Goal: Task Accomplishment & Management: Manage account settings

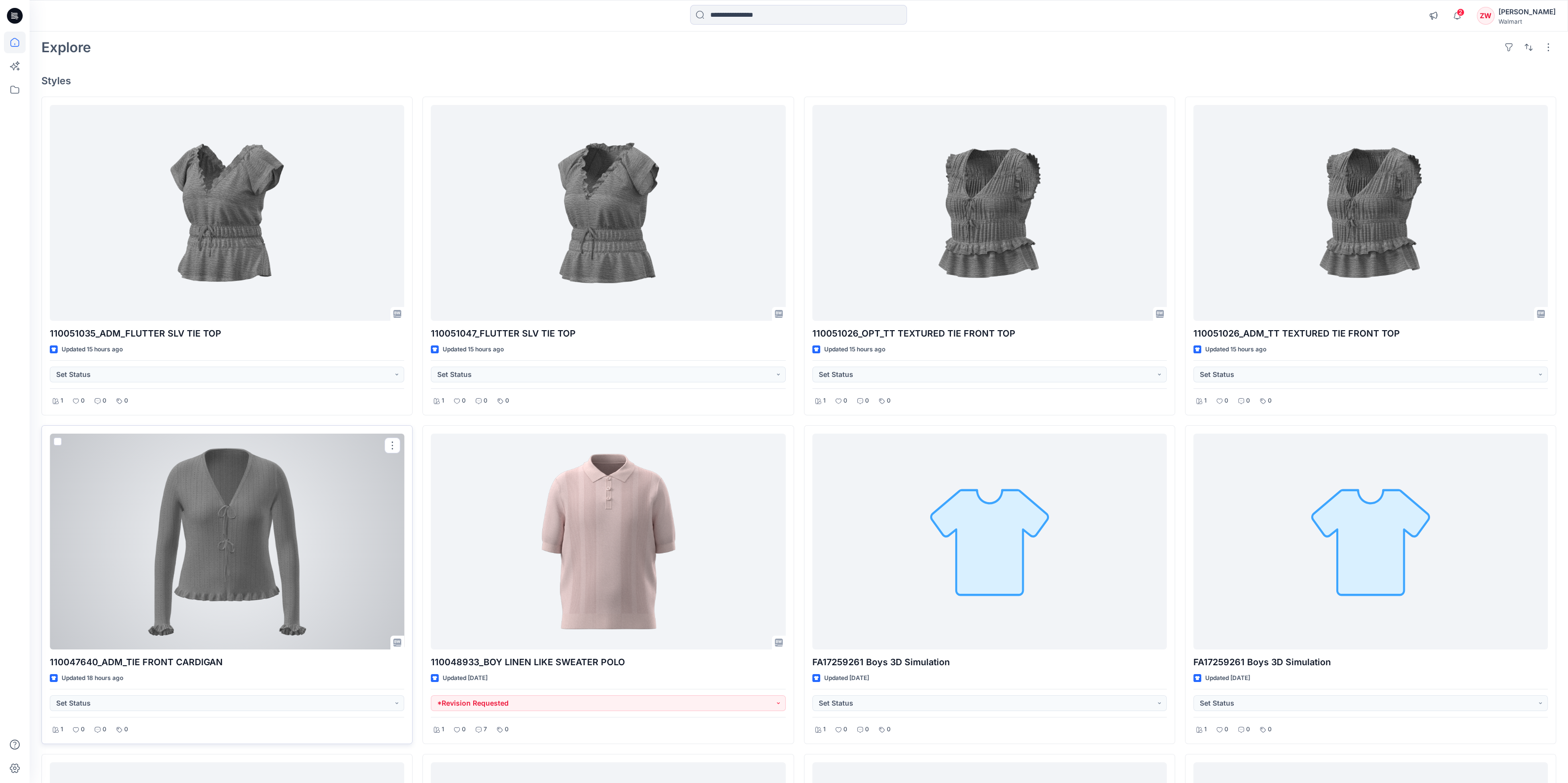
scroll to position [61, 0]
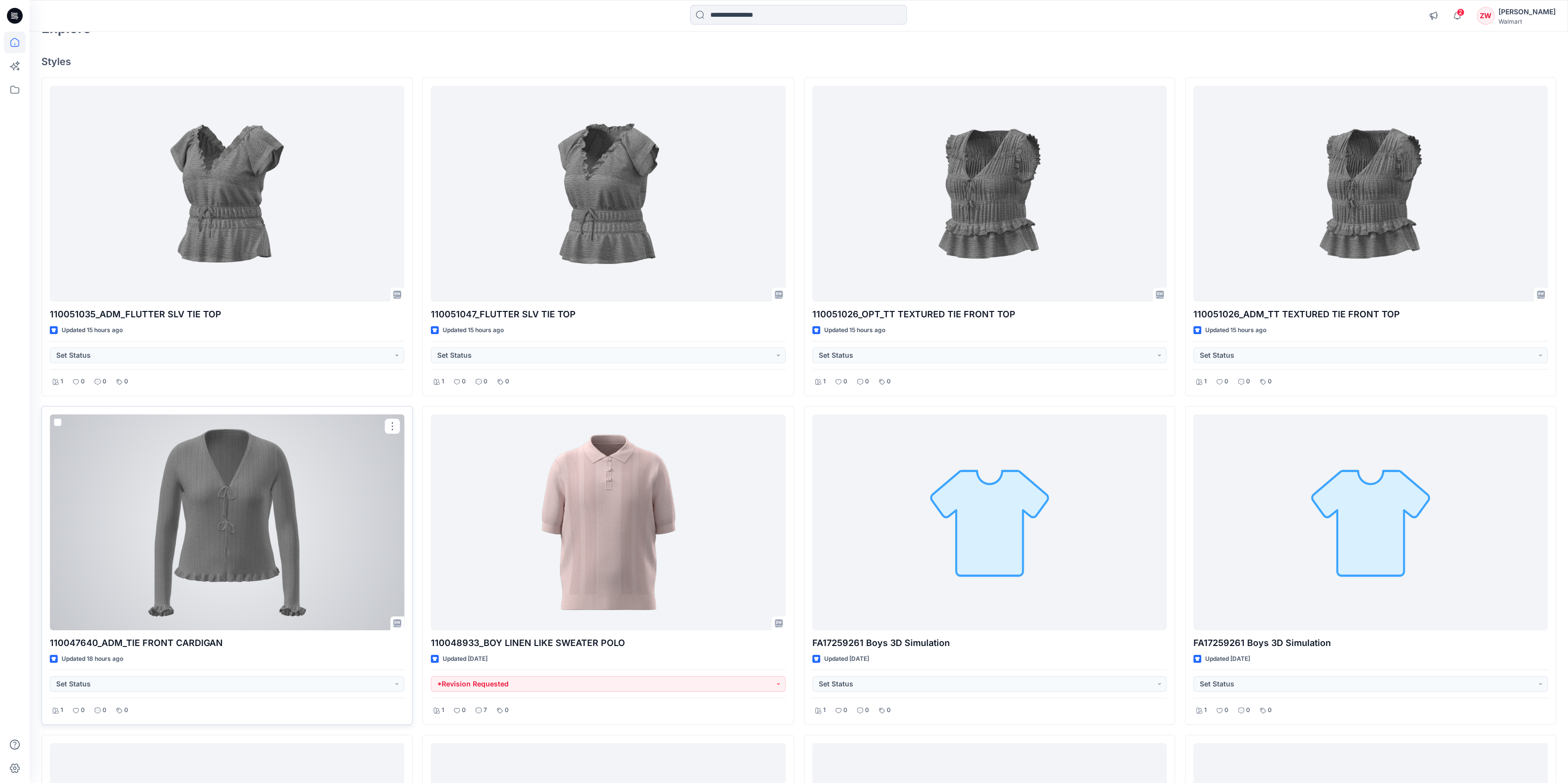
click at [234, 485] on div at bounding box center [227, 522] width 354 height 216
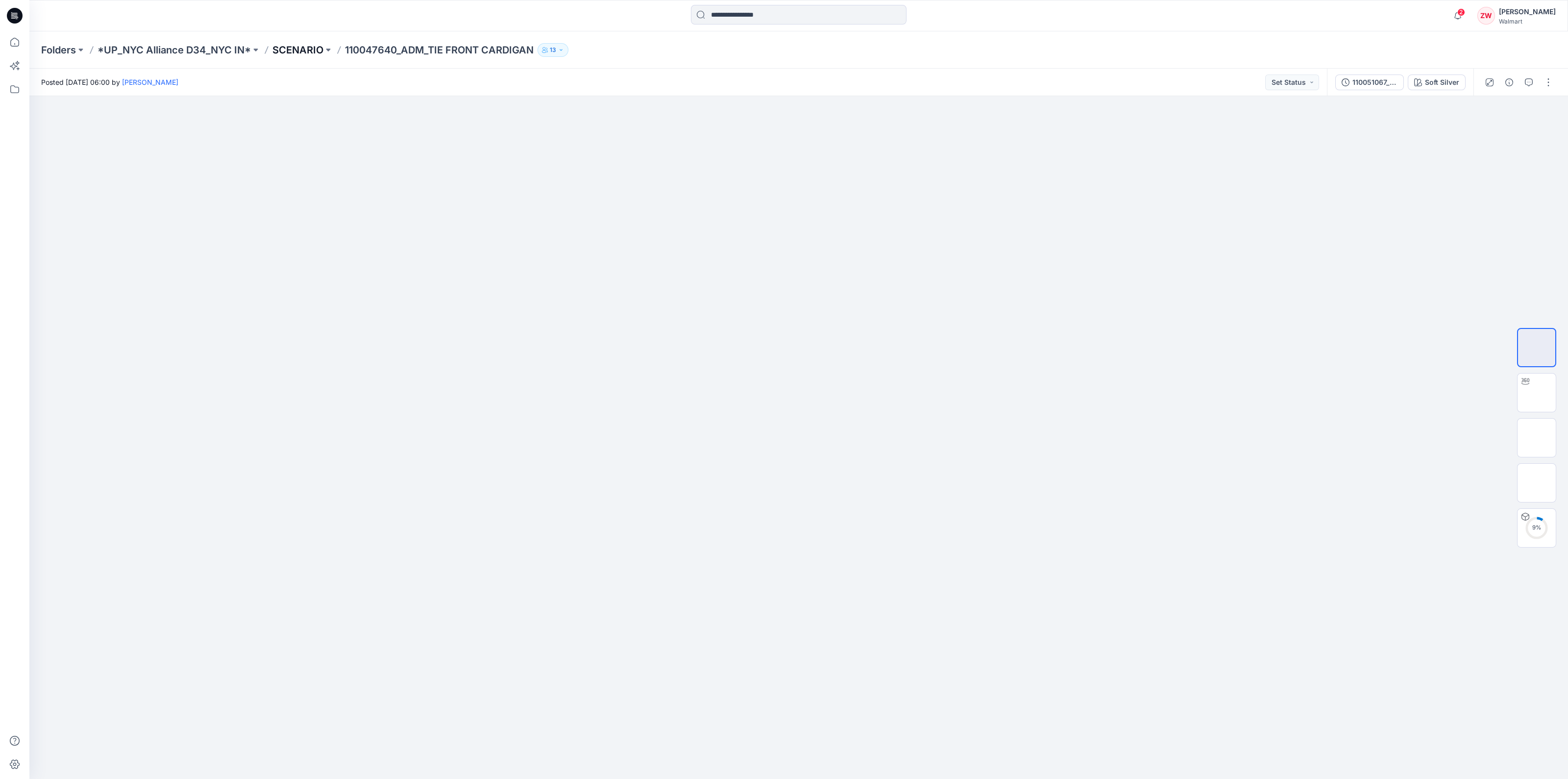
click at [289, 48] on p "SCENARIO" at bounding box center [298, 50] width 51 height 14
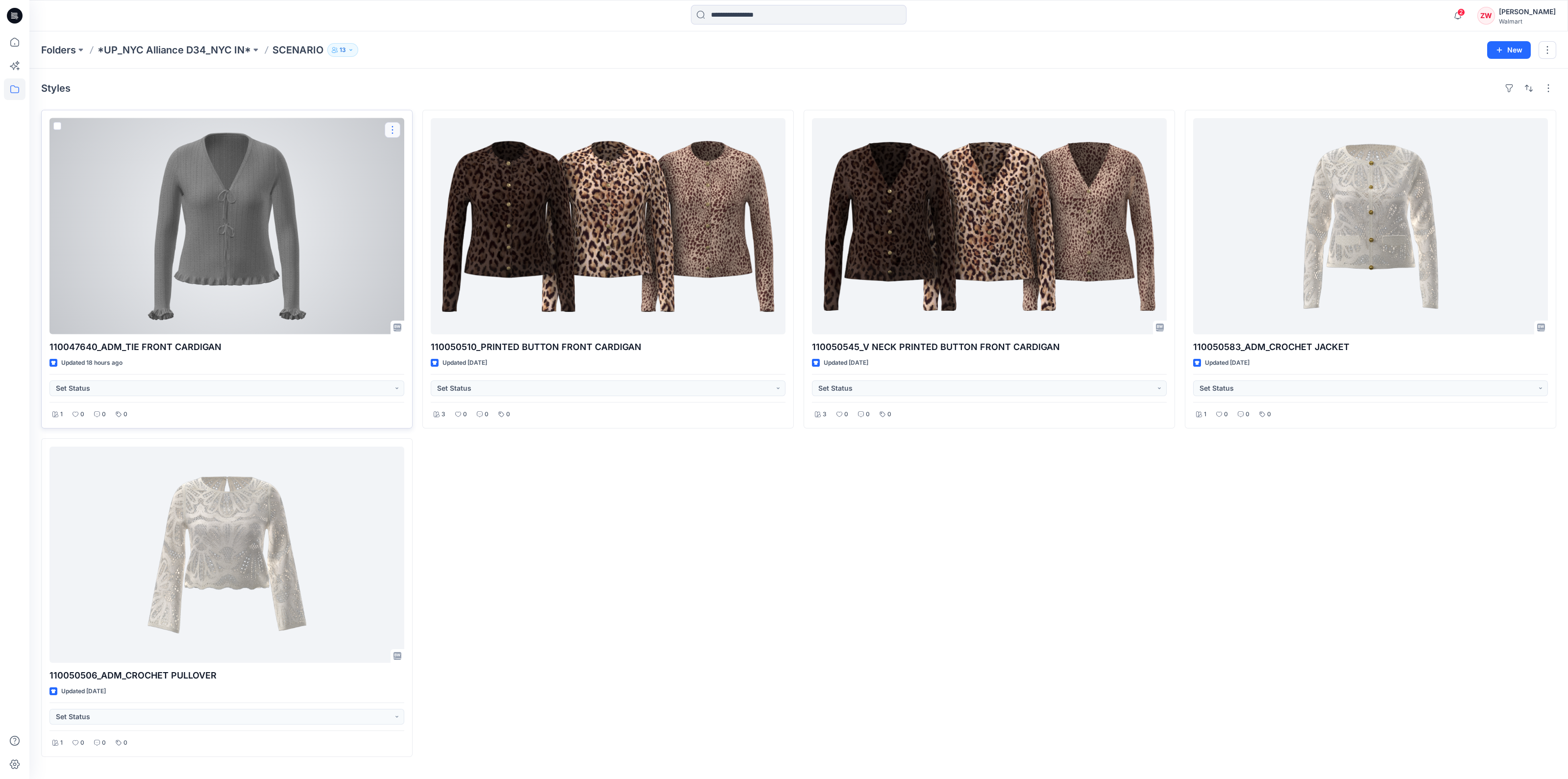
click at [396, 124] on button "button" at bounding box center [393, 130] width 16 height 16
click at [408, 186] on p "Duplicate to..." at bounding box center [426, 189] width 44 height 10
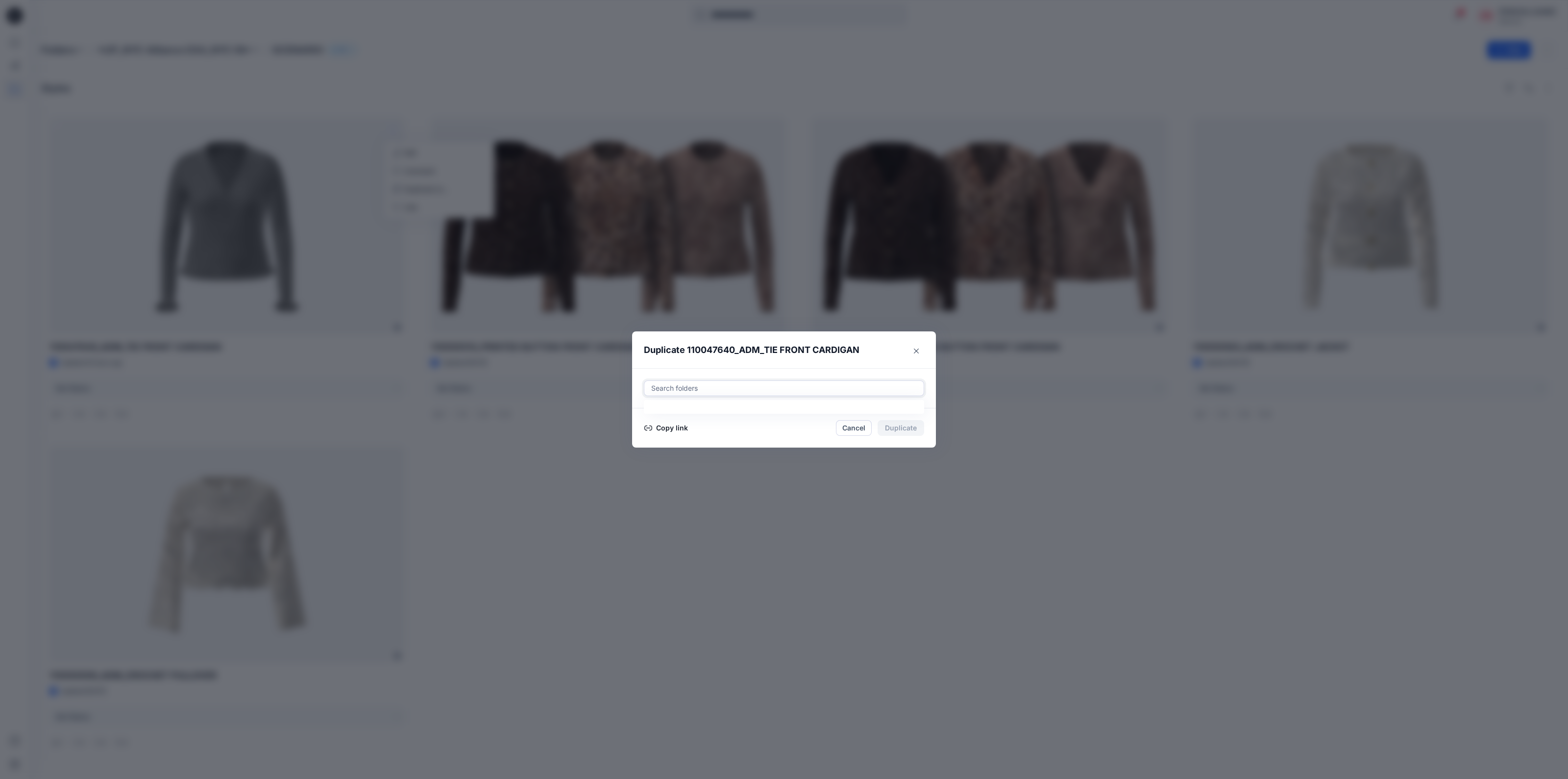
click at [680, 387] on div at bounding box center [784, 388] width 268 height 12
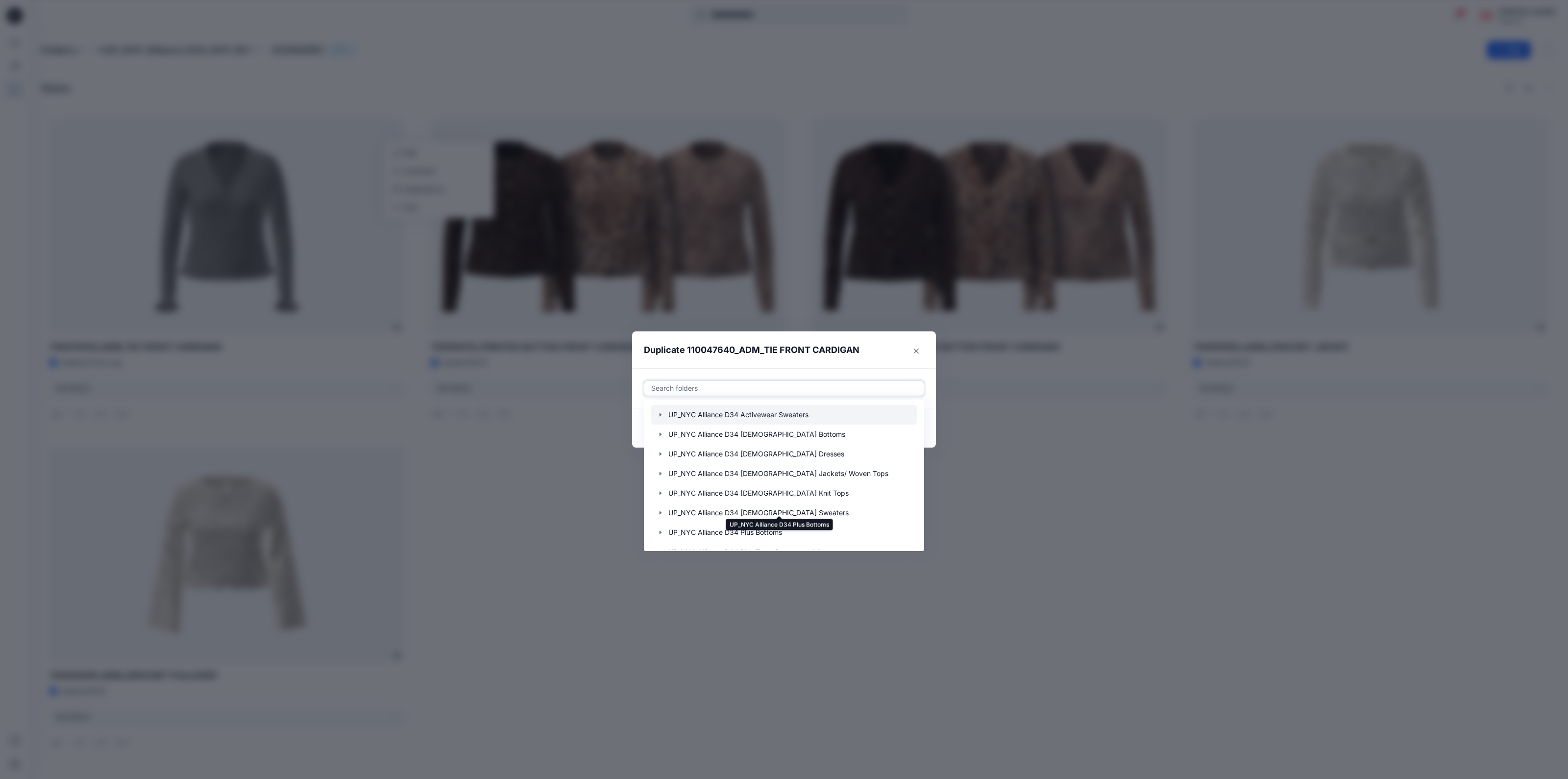
scroll to position [76, 0]
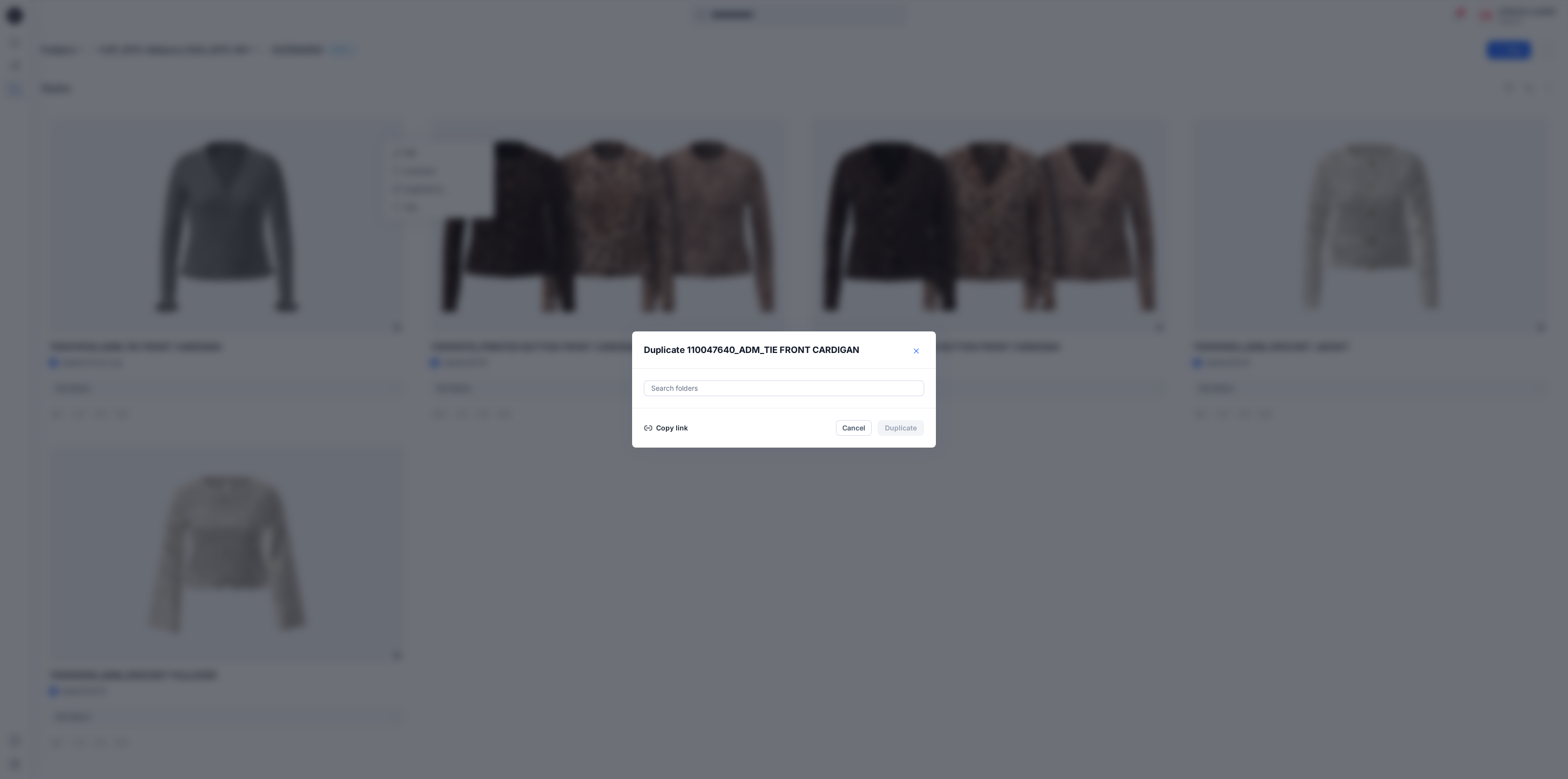
click at [911, 352] on button "Close" at bounding box center [916, 351] width 16 height 16
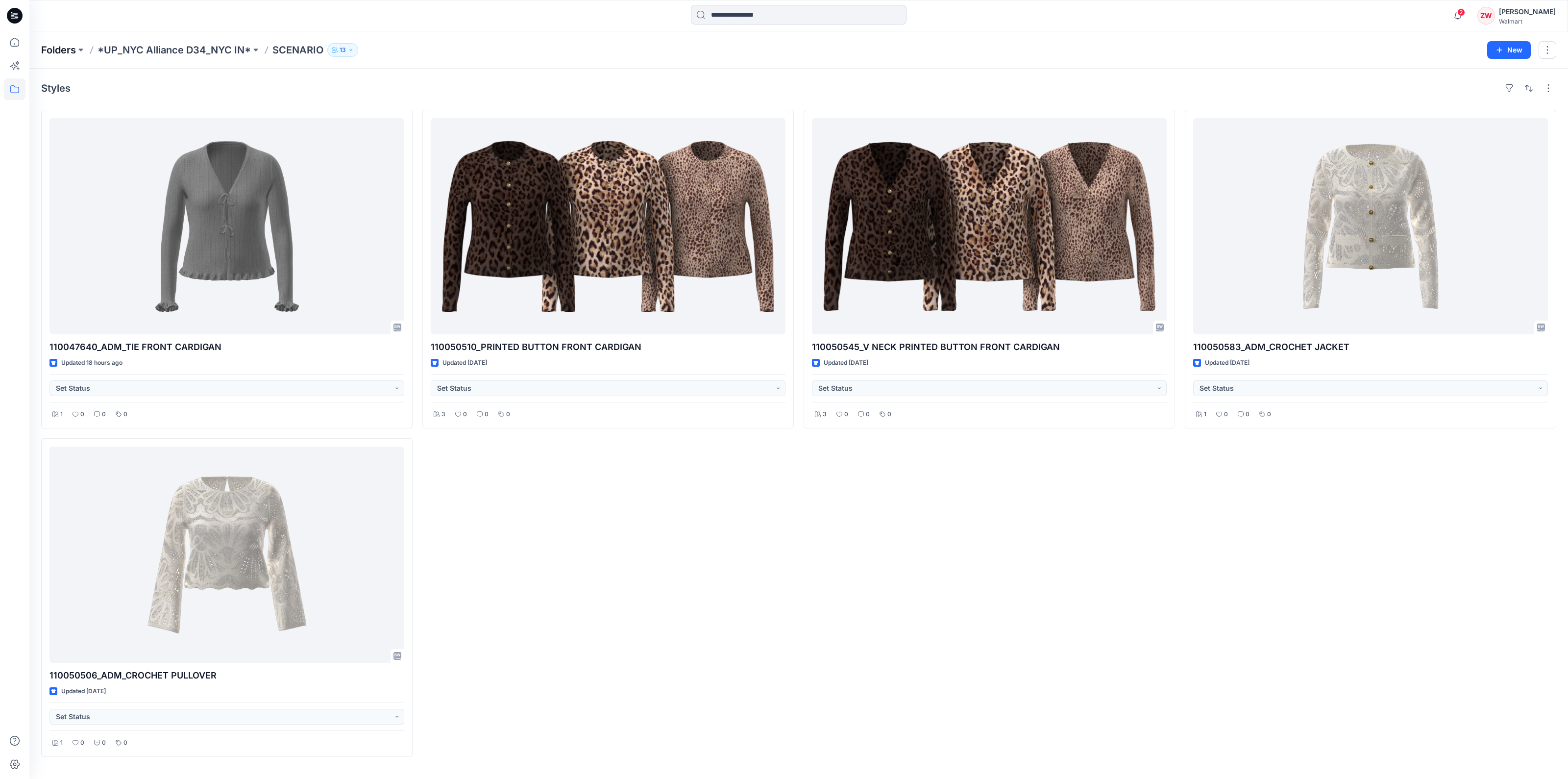
click at [49, 52] on p "Folders" at bounding box center [58, 50] width 35 height 14
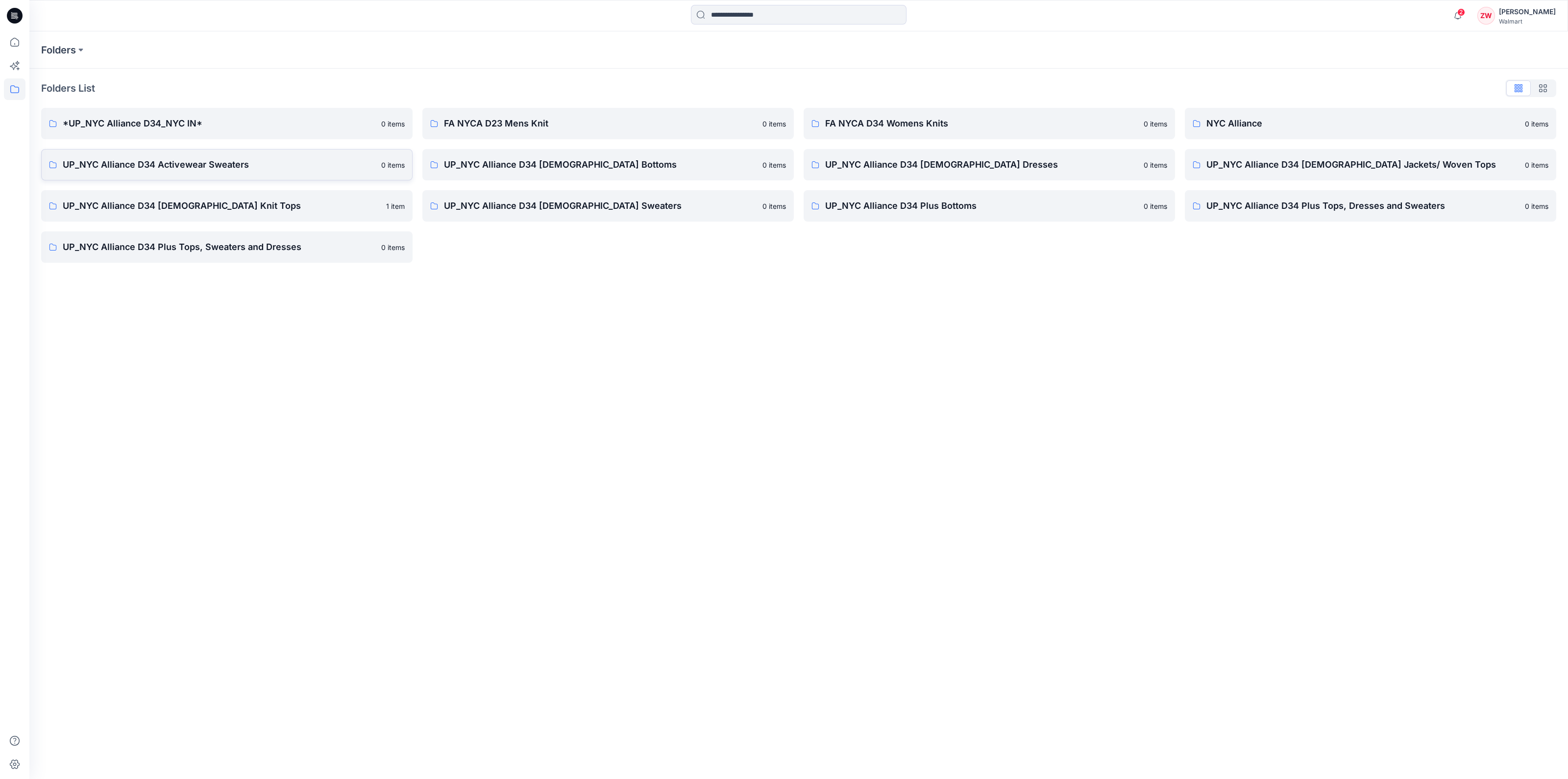
click at [248, 165] on p "UP_NYC Alliance D34 Activewear Sweaters" at bounding box center [219, 164] width 313 height 14
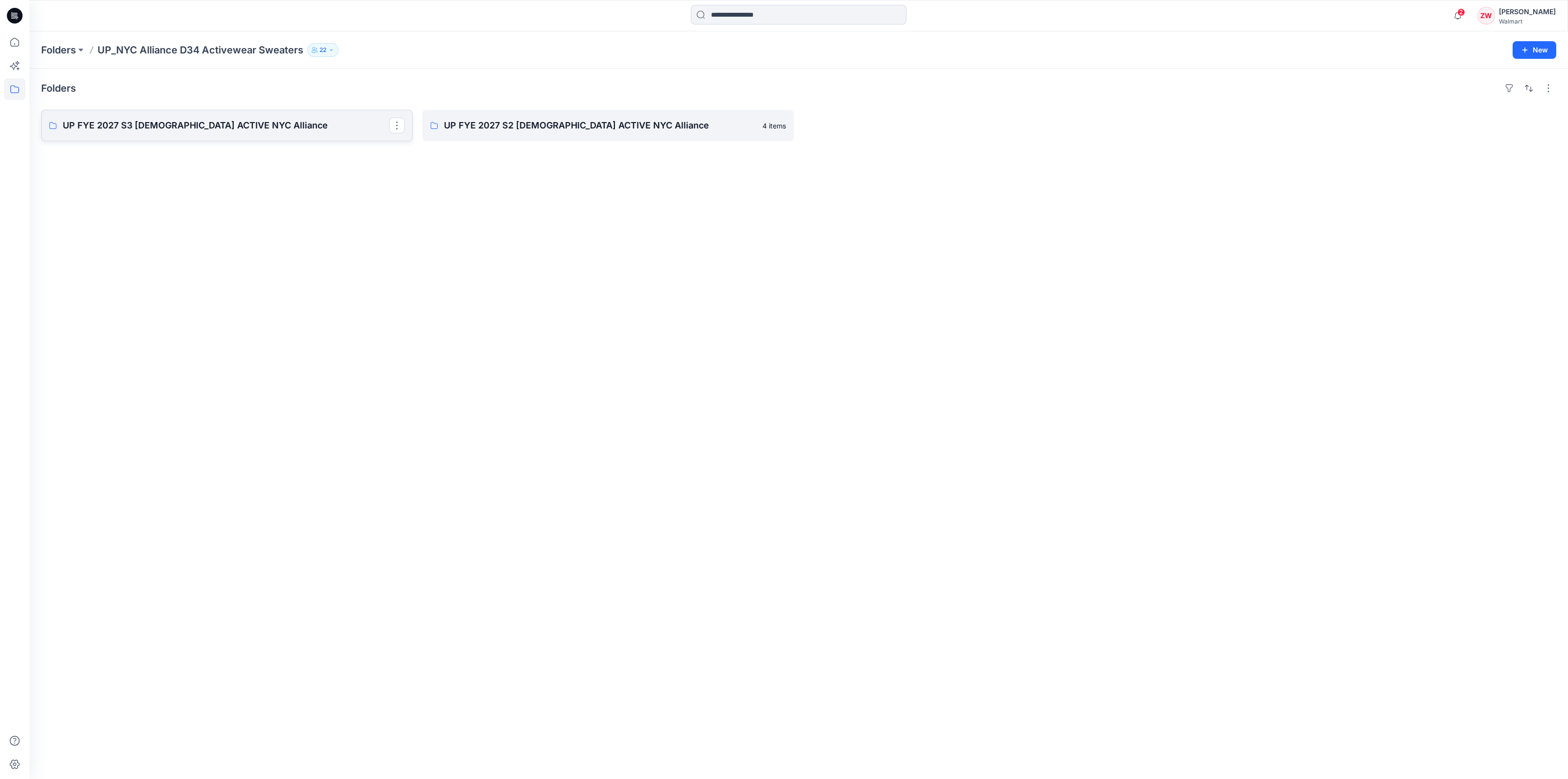
click at [250, 126] on p "UP FYE 2027 S3 [DEMOGRAPHIC_DATA] ACTIVE NYC Alliance" at bounding box center [226, 125] width 326 height 14
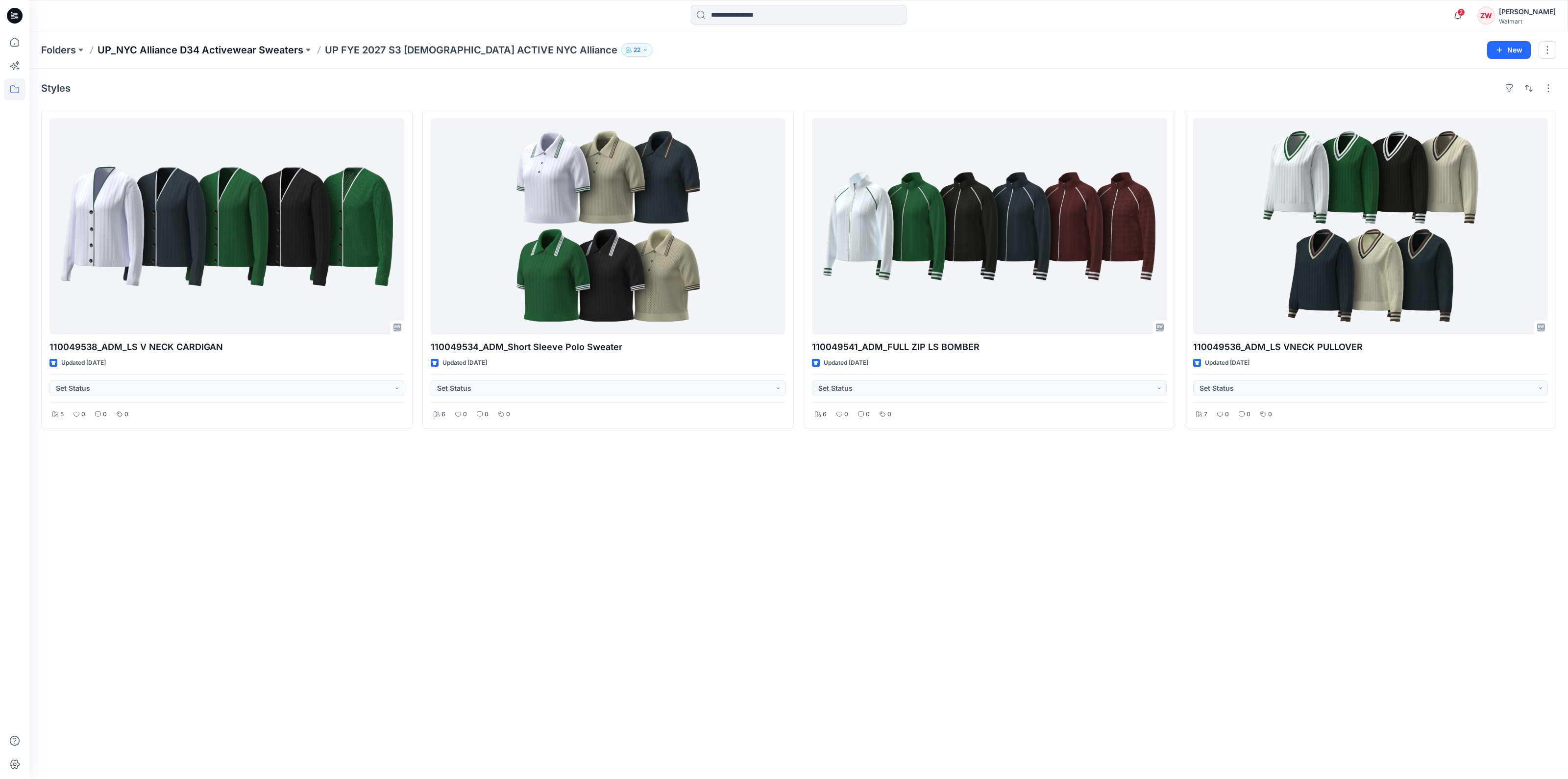
click at [229, 51] on p "UP_NYC Alliance D34 Activewear Sweaters" at bounding box center [200, 50] width 206 height 14
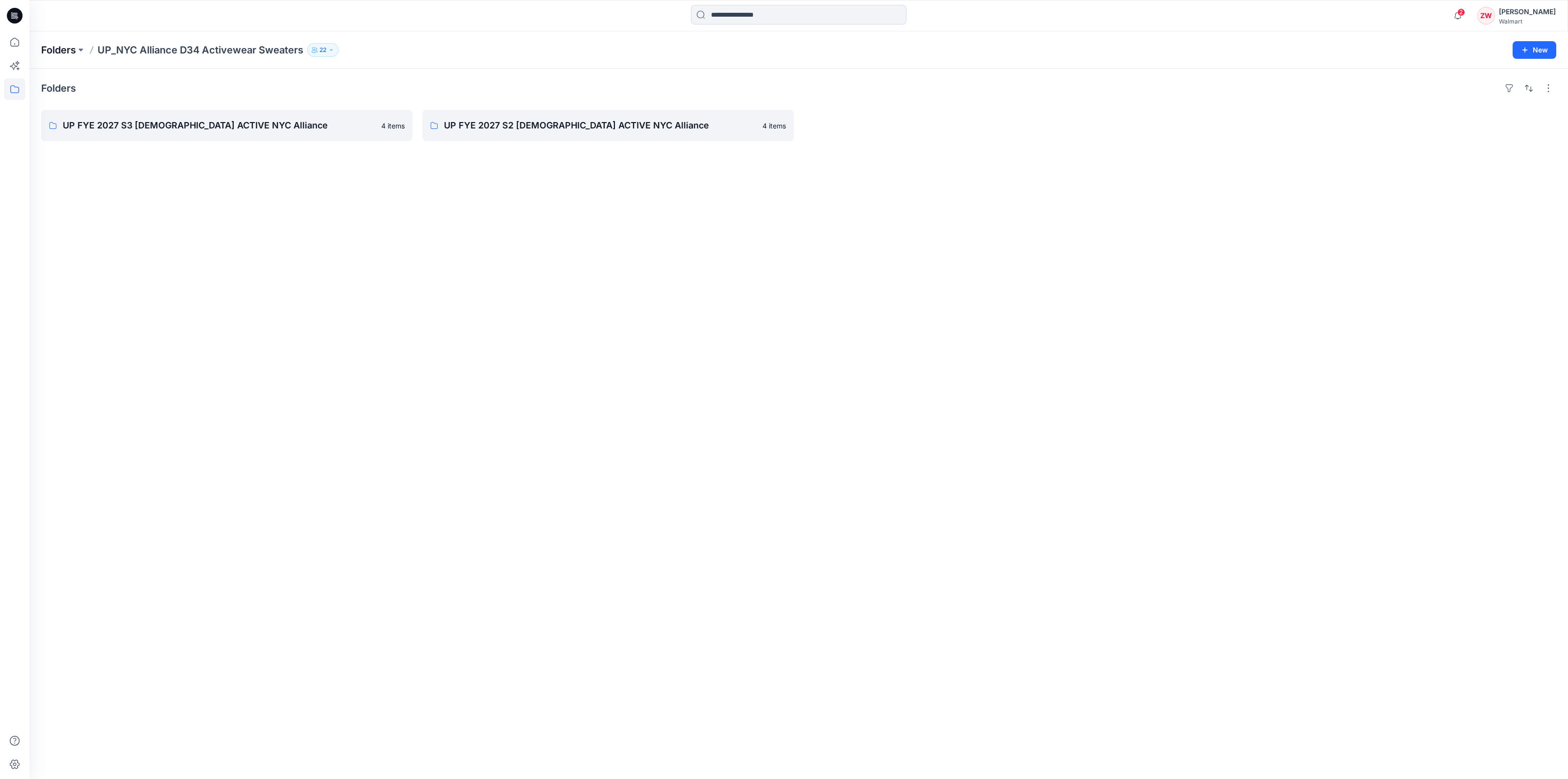
click at [72, 50] on p "Folders" at bounding box center [58, 50] width 35 height 14
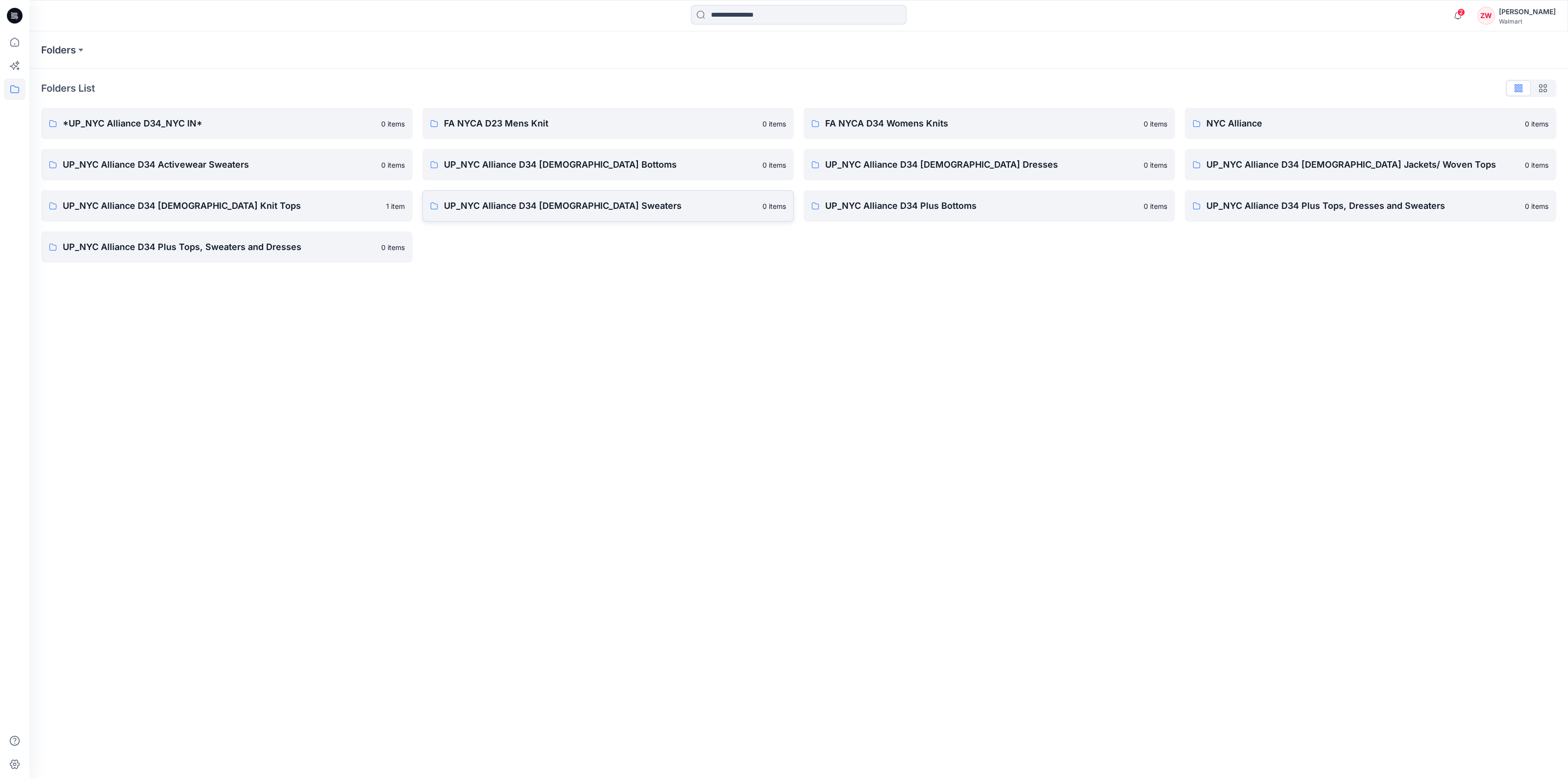
click at [514, 204] on p "UP_NYC Alliance D34 [DEMOGRAPHIC_DATA] Sweaters" at bounding box center [600, 206] width 313 height 14
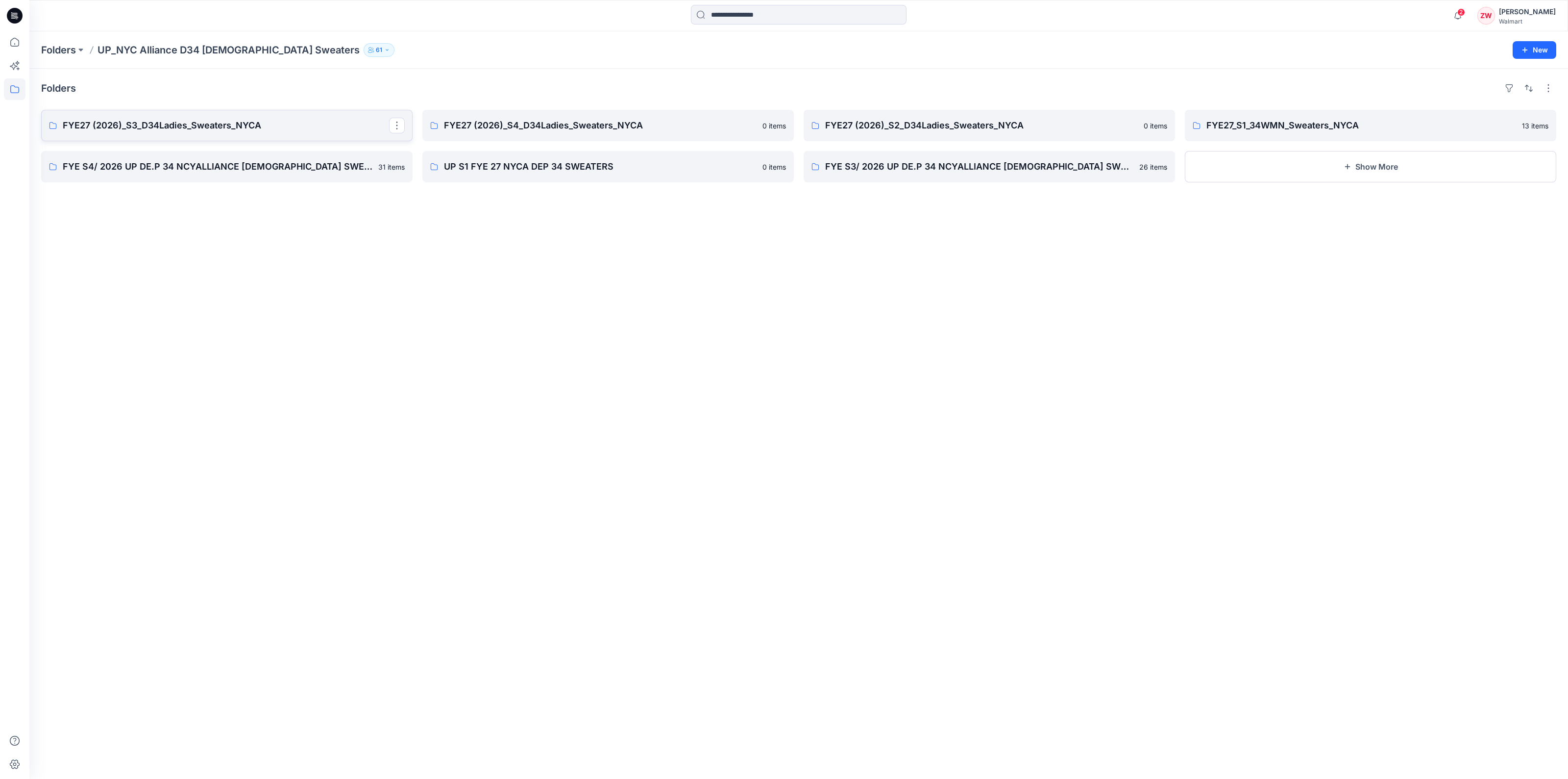
click at [239, 132] on p "FYE27 (2026)_S3_D34Ladies_Sweaters_NYCA" at bounding box center [226, 125] width 326 height 14
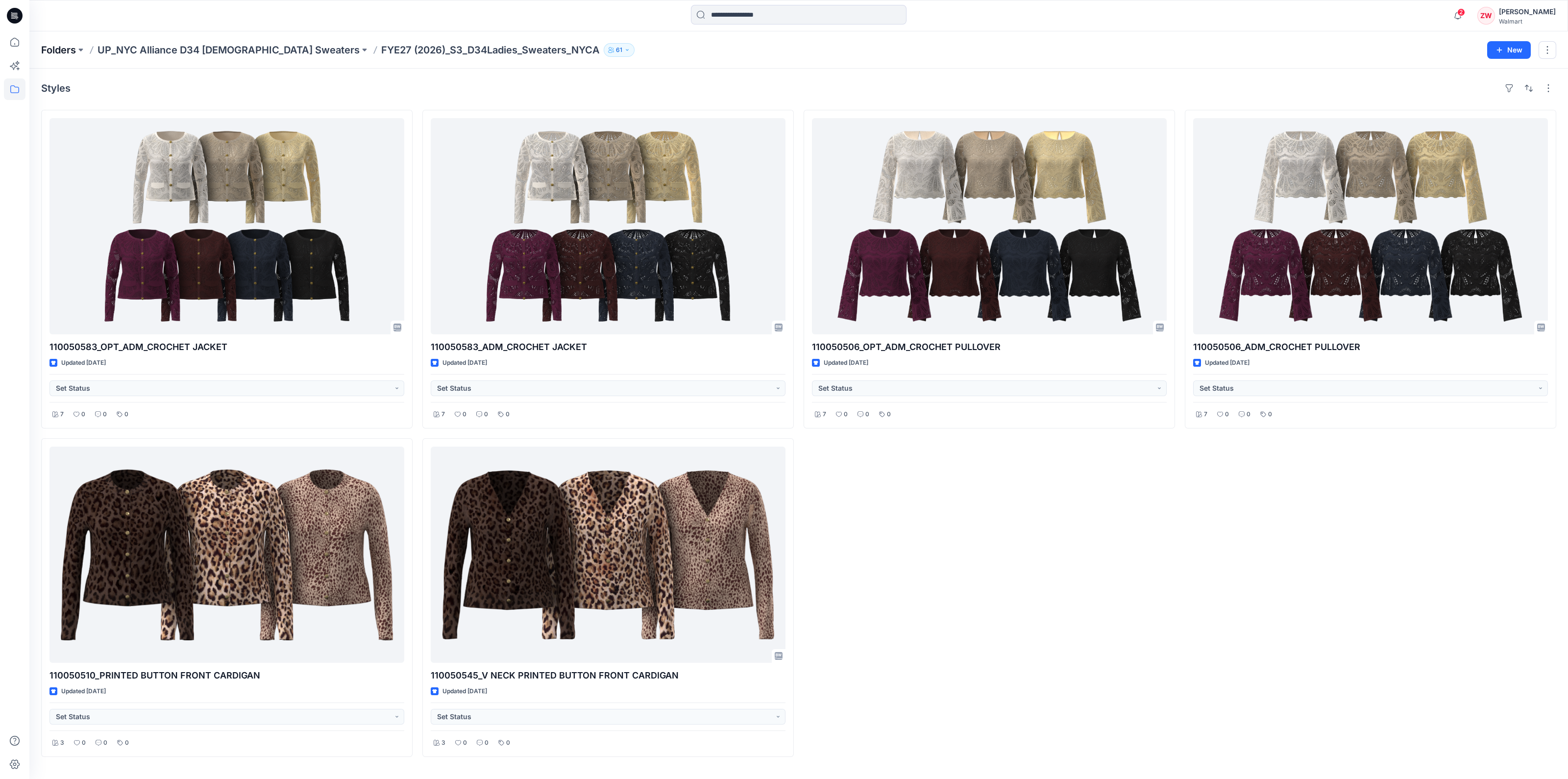
click at [60, 48] on p "Folders" at bounding box center [58, 50] width 35 height 14
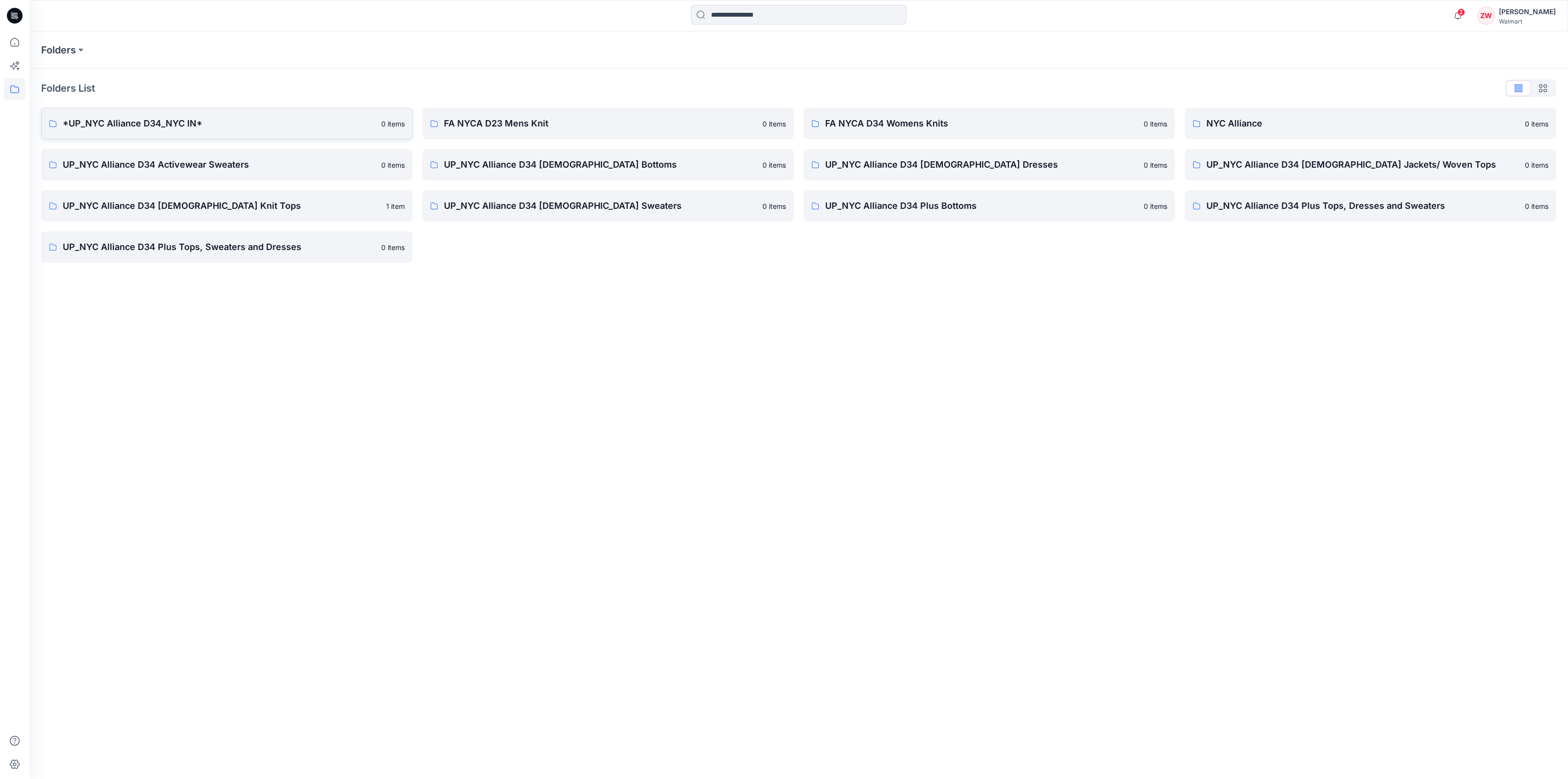
click at [107, 122] on p "*UP_NYC Alliance D34_NYC IN*" at bounding box center [219, 124] width 313 height 14
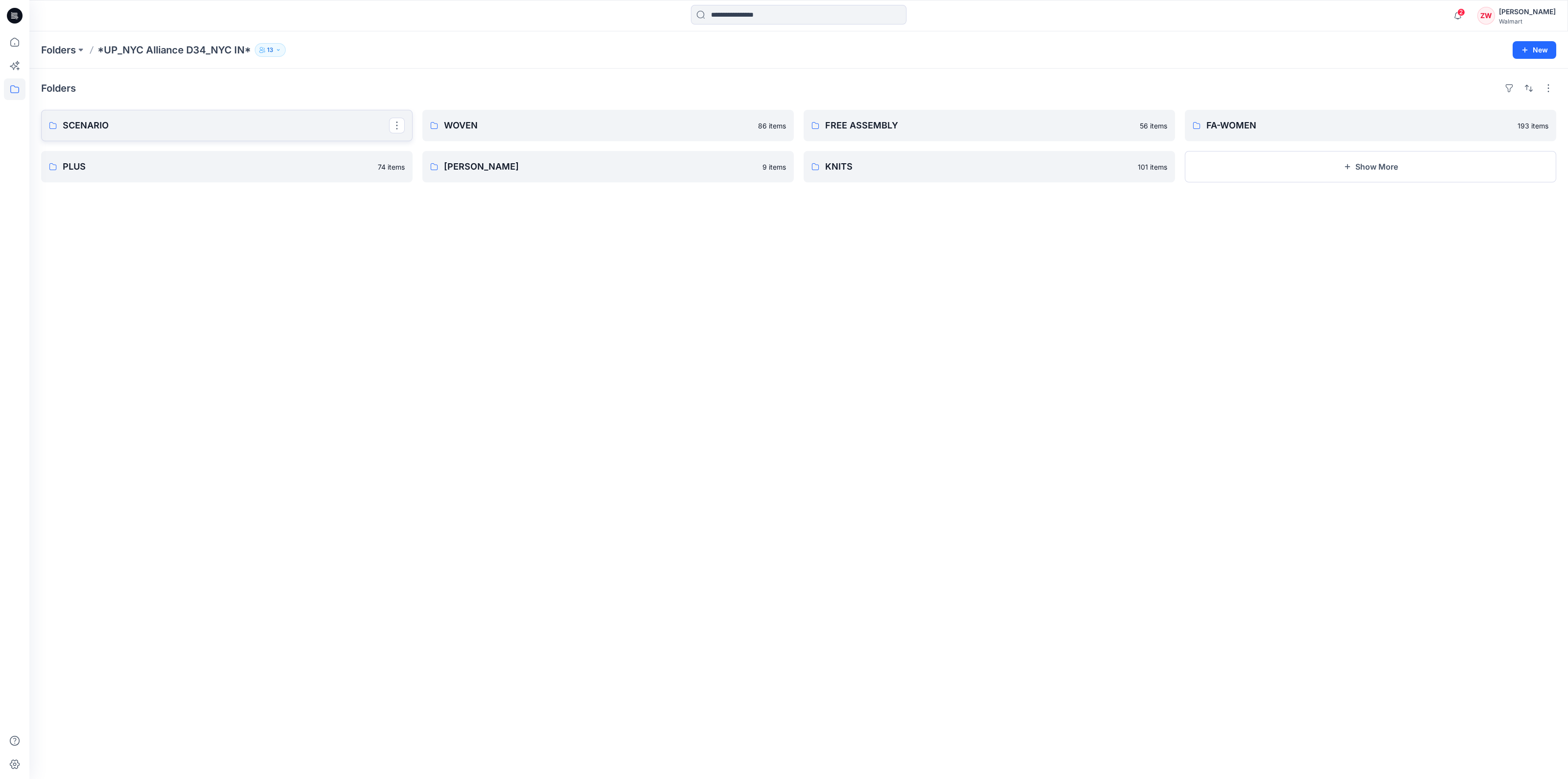
click at [236, 130] on p "SCENARIO" at bounding box center [226, 125] width 326 height 14
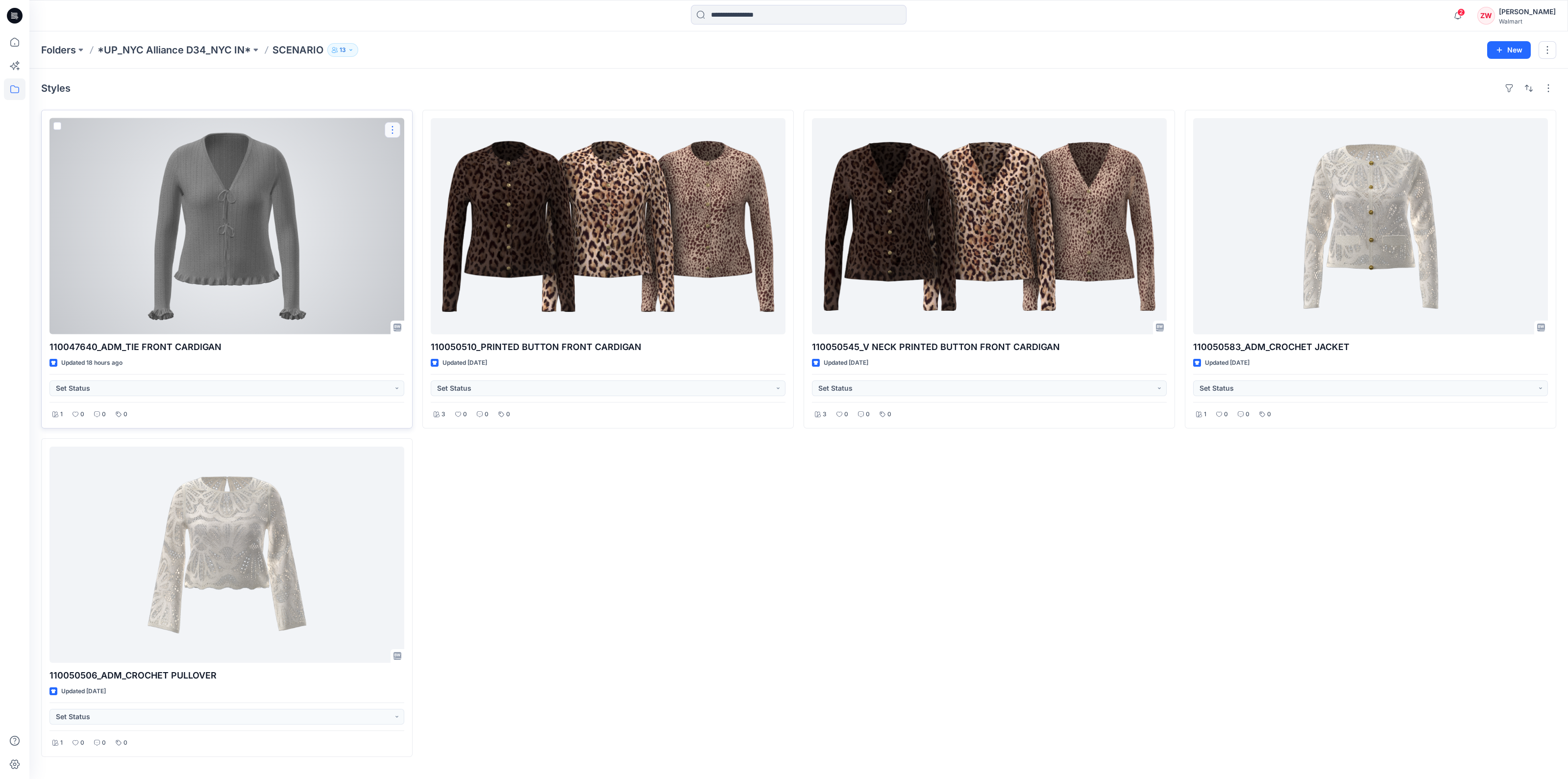
click at [391, 128] on button "button" at bounding box center [393, 130] width 16 height 16
click at [419, 190] on p "Duplicate to..." at bounding box center [426, 189] width 44 height 10
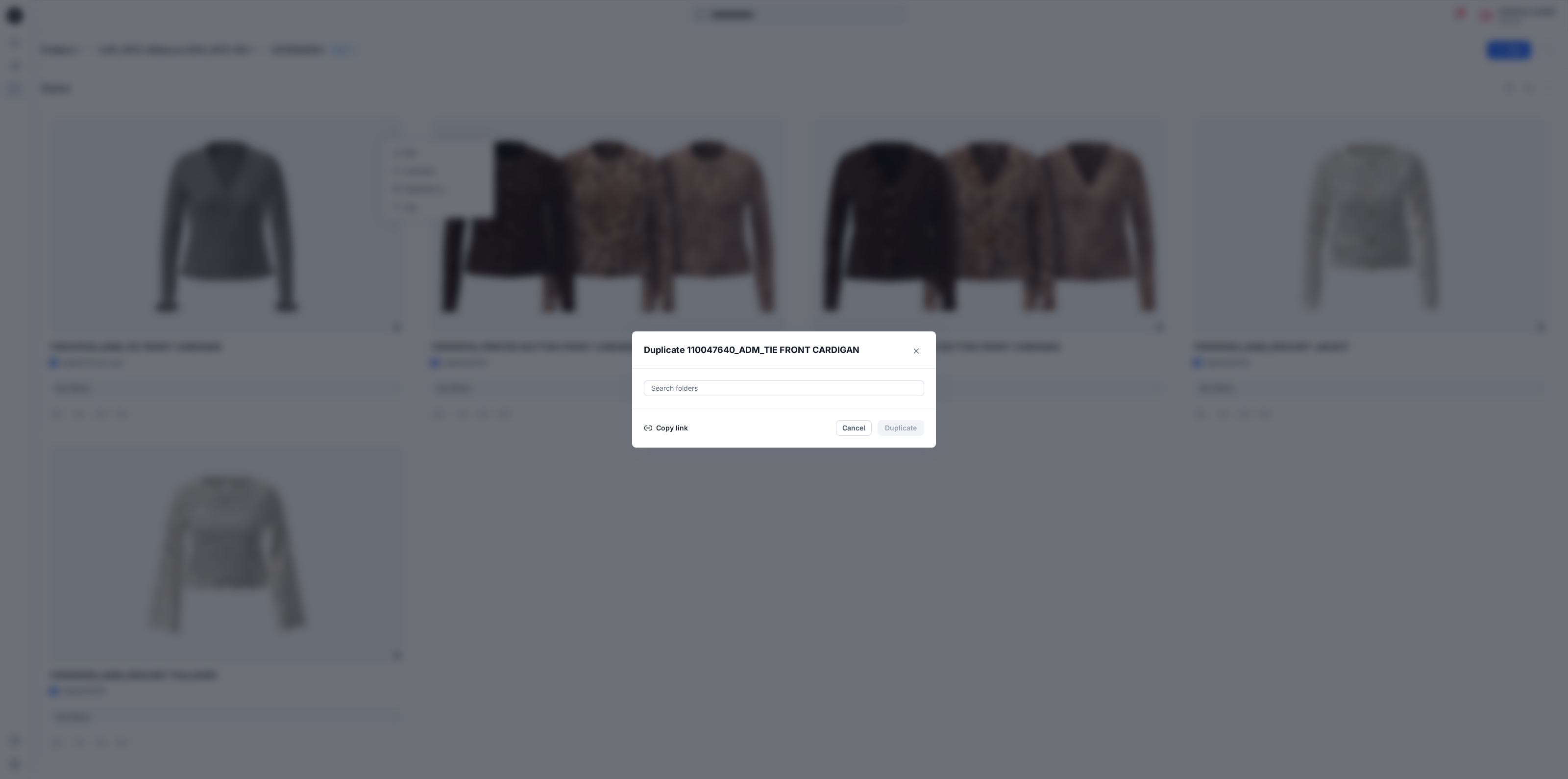
click at [695, 392] on div at bounding box center [784, 388] width 268 height 12
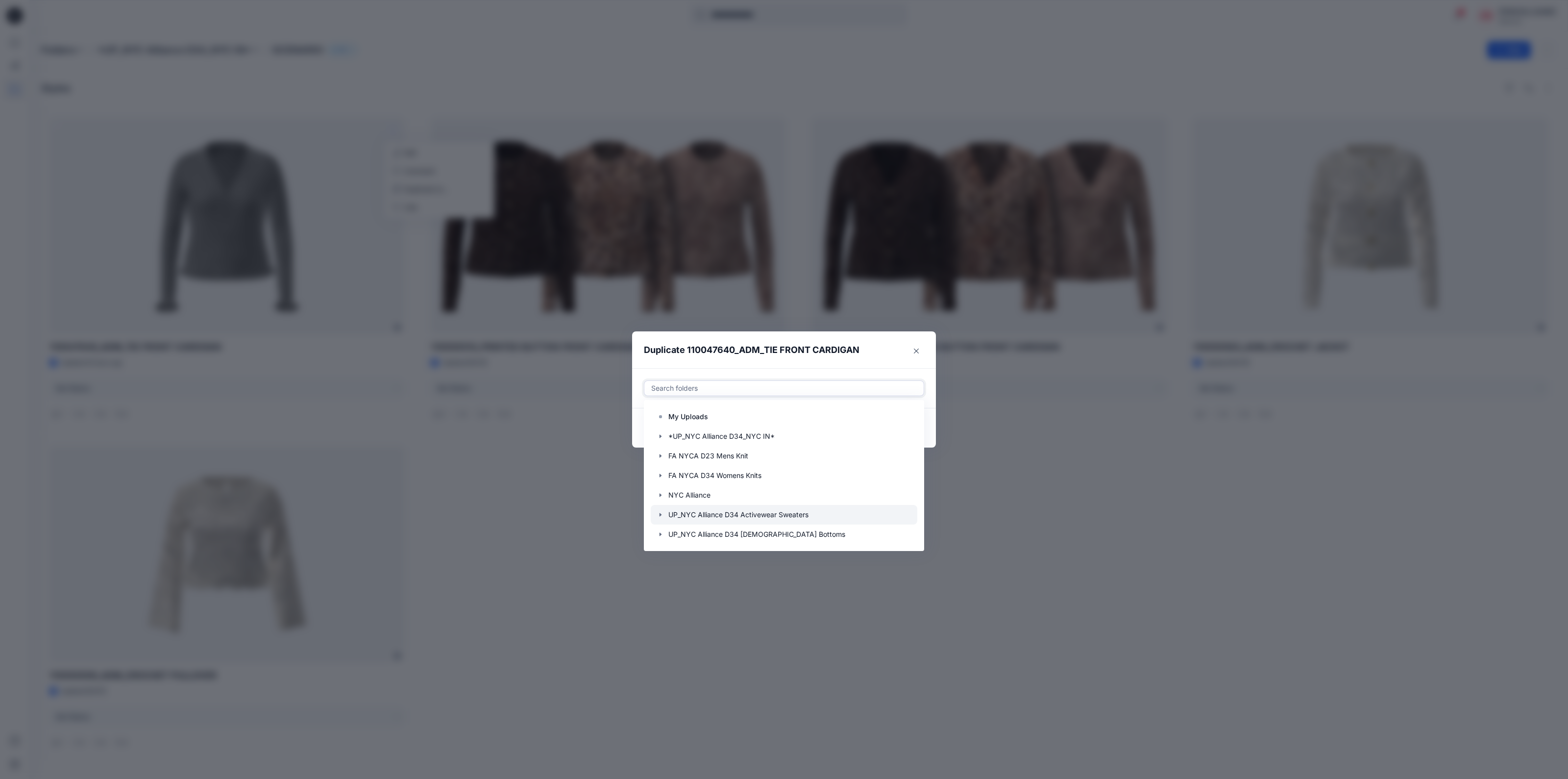
click at [661, 516] on icon "button" at bounding box center [660, 515] width 8 height 8
click at [660, 454] on icon "button" at bounding box center [660, 454] width 8 height 8
click at [660, 492] on icon "button" at bounding box center [660, 490] width 8 height 8
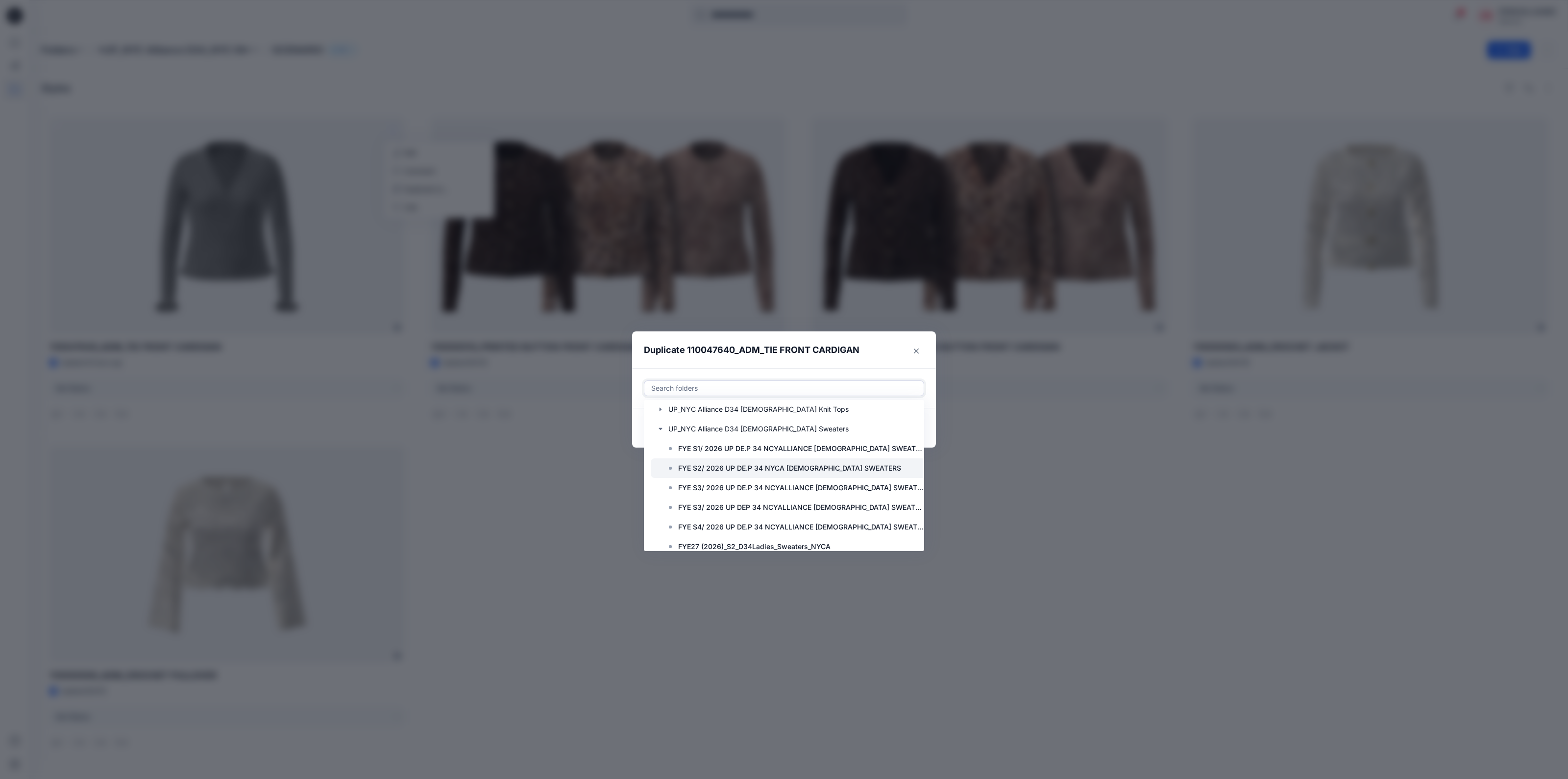
scroll to position [245, 0]
click at [762, 502] on p "FYE27 (2026)_S3_D34Ladies_Sweaters_NYCA" at bounding box center [754, 505] width 152 height 12
click at [882, 356] on header "Duplicate 110047640_ADM_TIE FRONT CARDIGAN" at bounding box center [774, 350] width 284 height 37
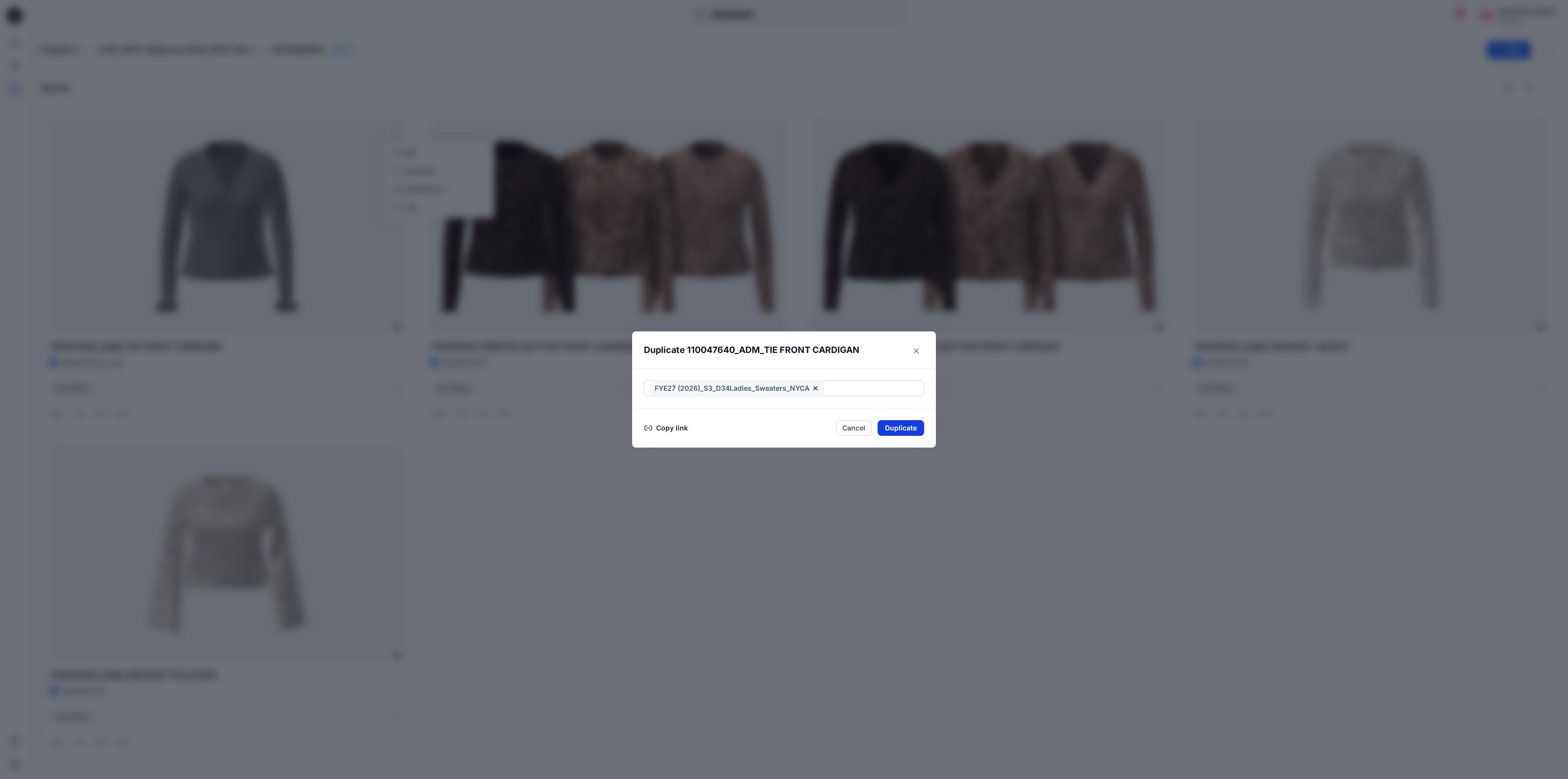
click at [897, 424] on button "Duplicate" at bounding box center [901, 428] width 46 height 16
click at [899, 425] on button "Close" at bounding box center [908, 429] width 32 height 16
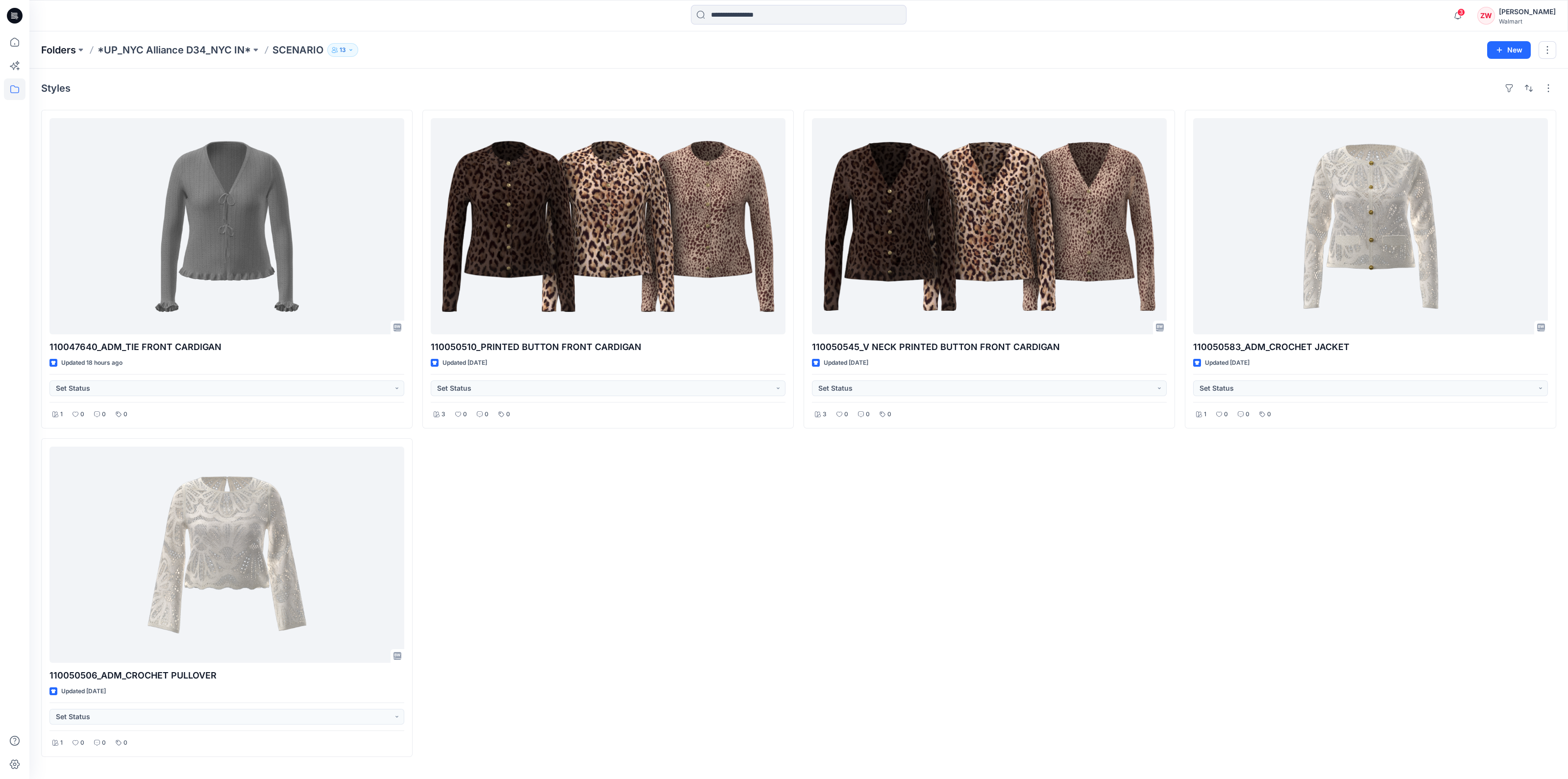
click at [57, 48] on p "Folders" at bounding box center [58, 50] width 35 height 14
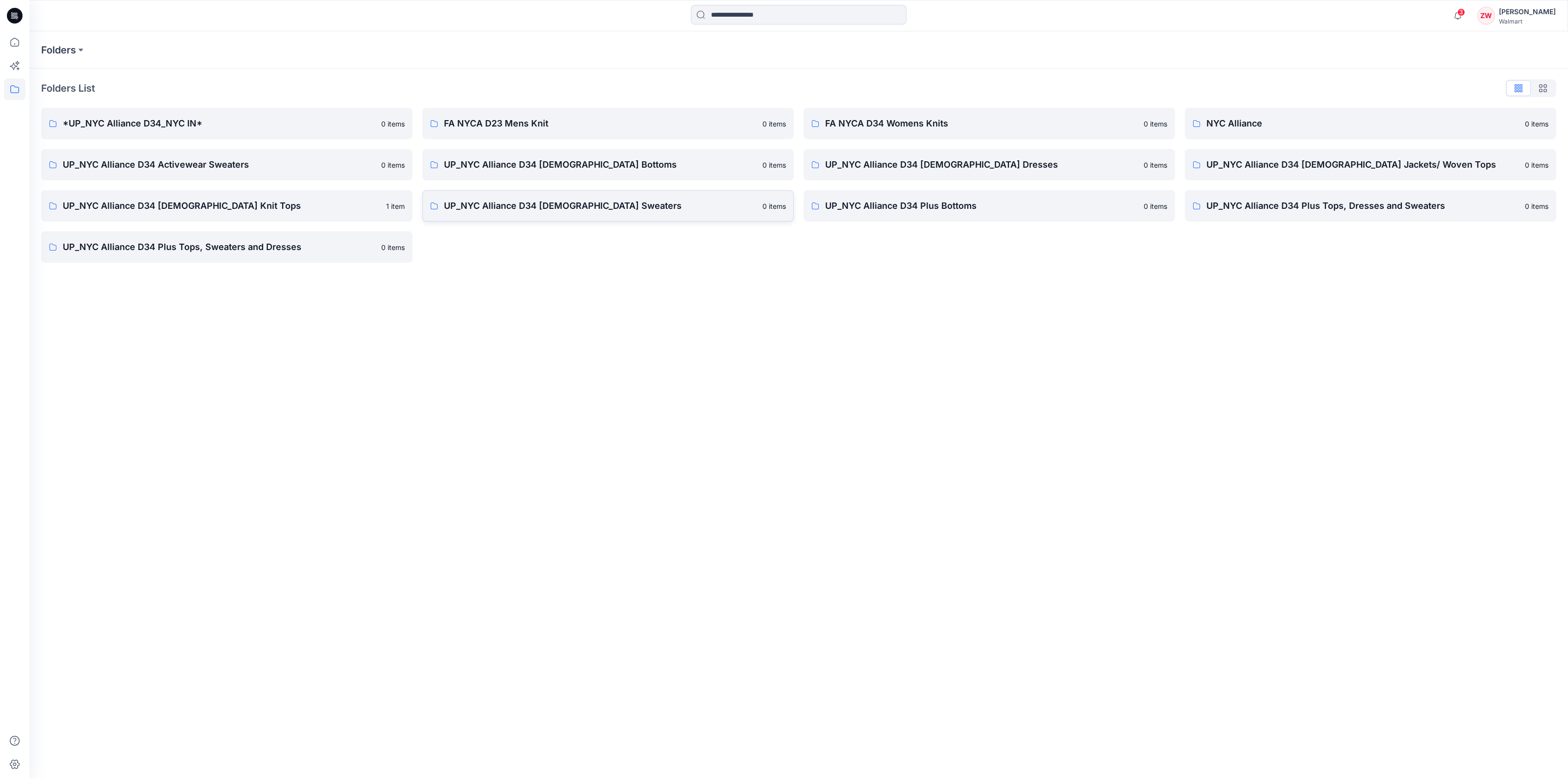
click at [529, 208] on p "UP_NYC Alliance D34 [DEMOGRAPHIC_DATA] Sweaters" at bounding box center [600, 206] width 313 height 14
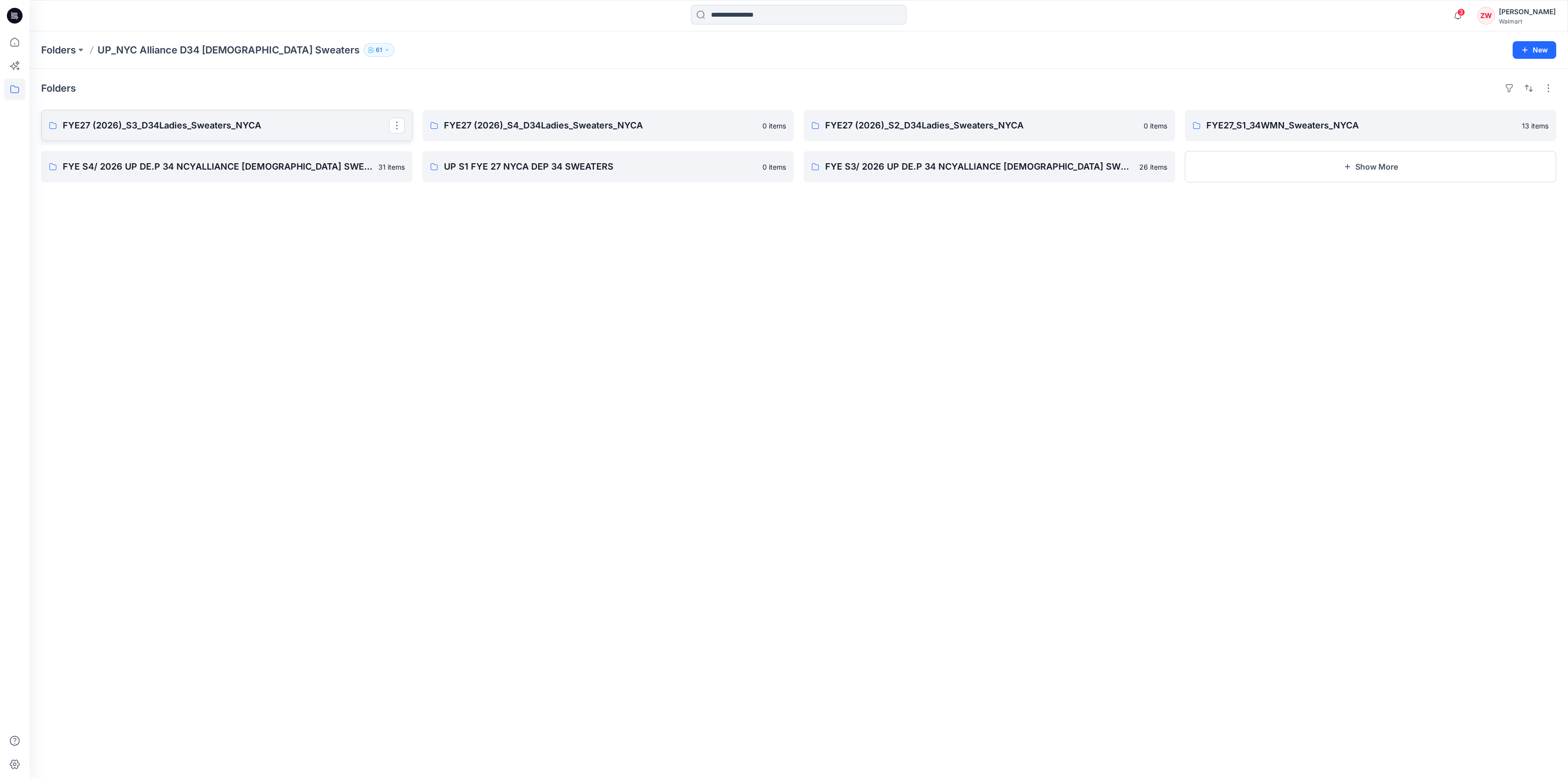
click at [155, 129] on p "FYE27 (2026)_S3_D34Ladies_Sweaters_NYCA" at bounding box center [226, 125] width 326 height 14
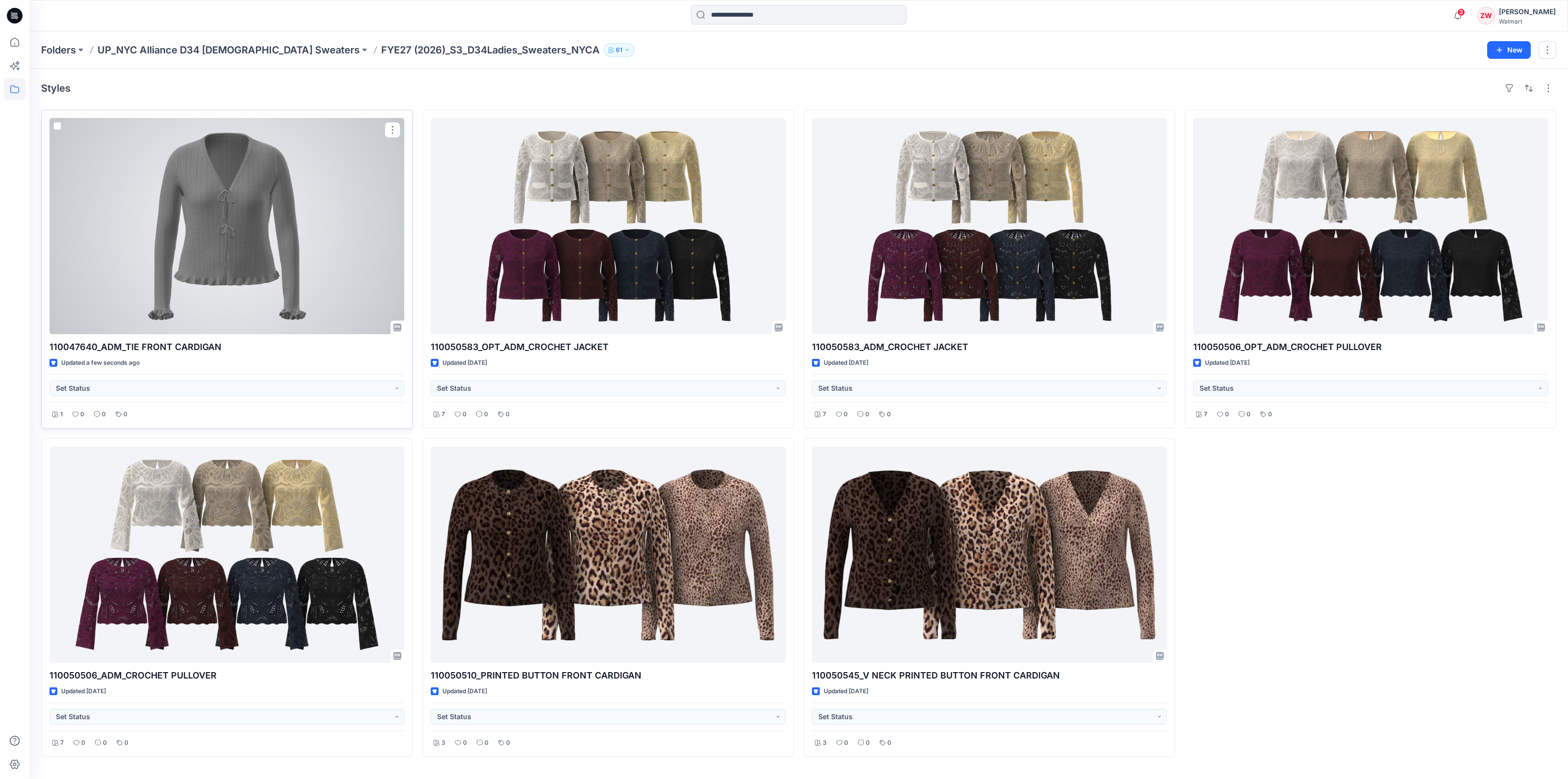
click at [299, 197] on div at bounding box center [226, 226] width 355 height 216
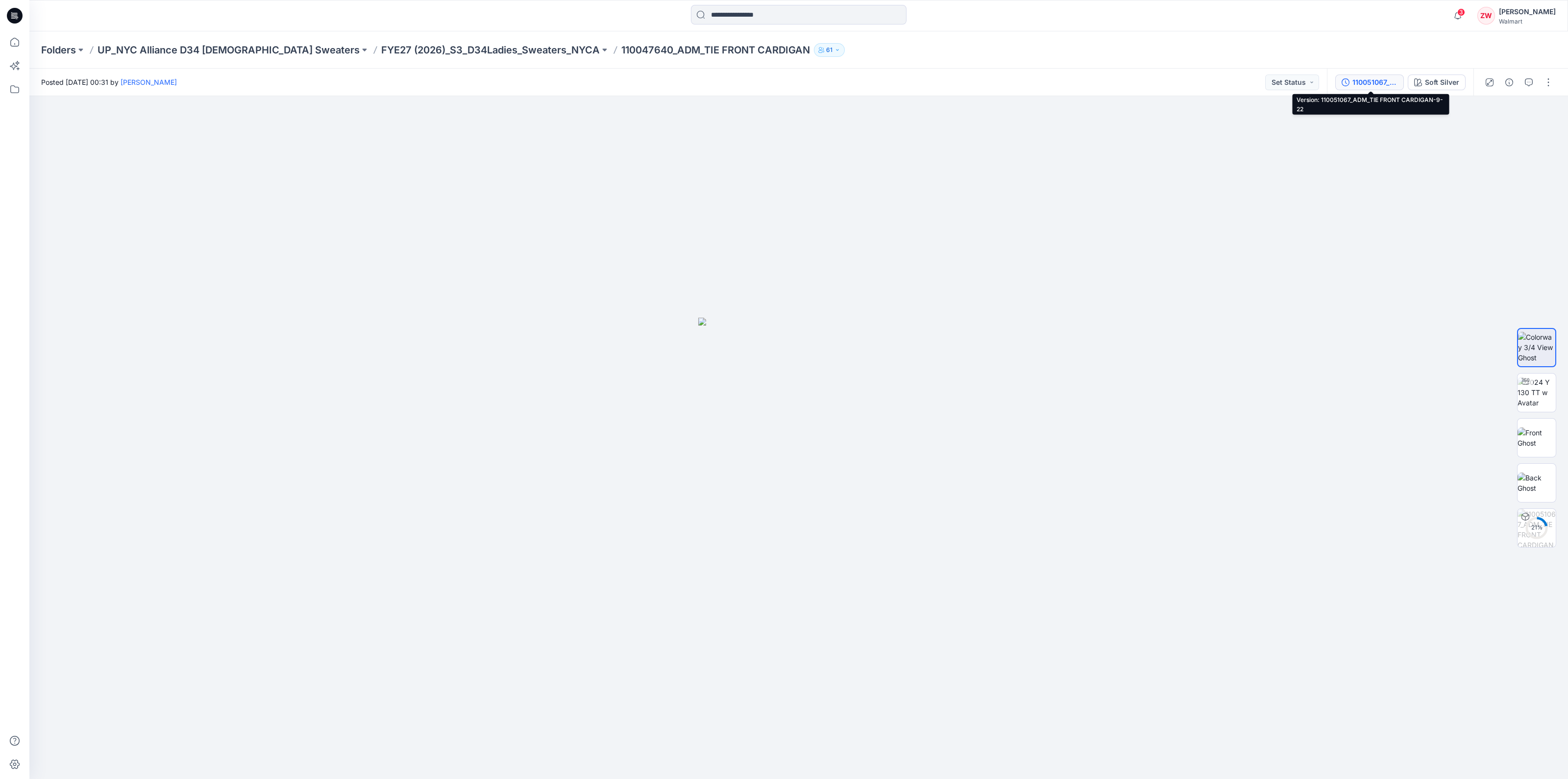
click at [1367, 83] on div "110051067_ADM_TIE FRONT CARDIGAN-9-22" at bounding box center [1375, 82] width 45 height 11
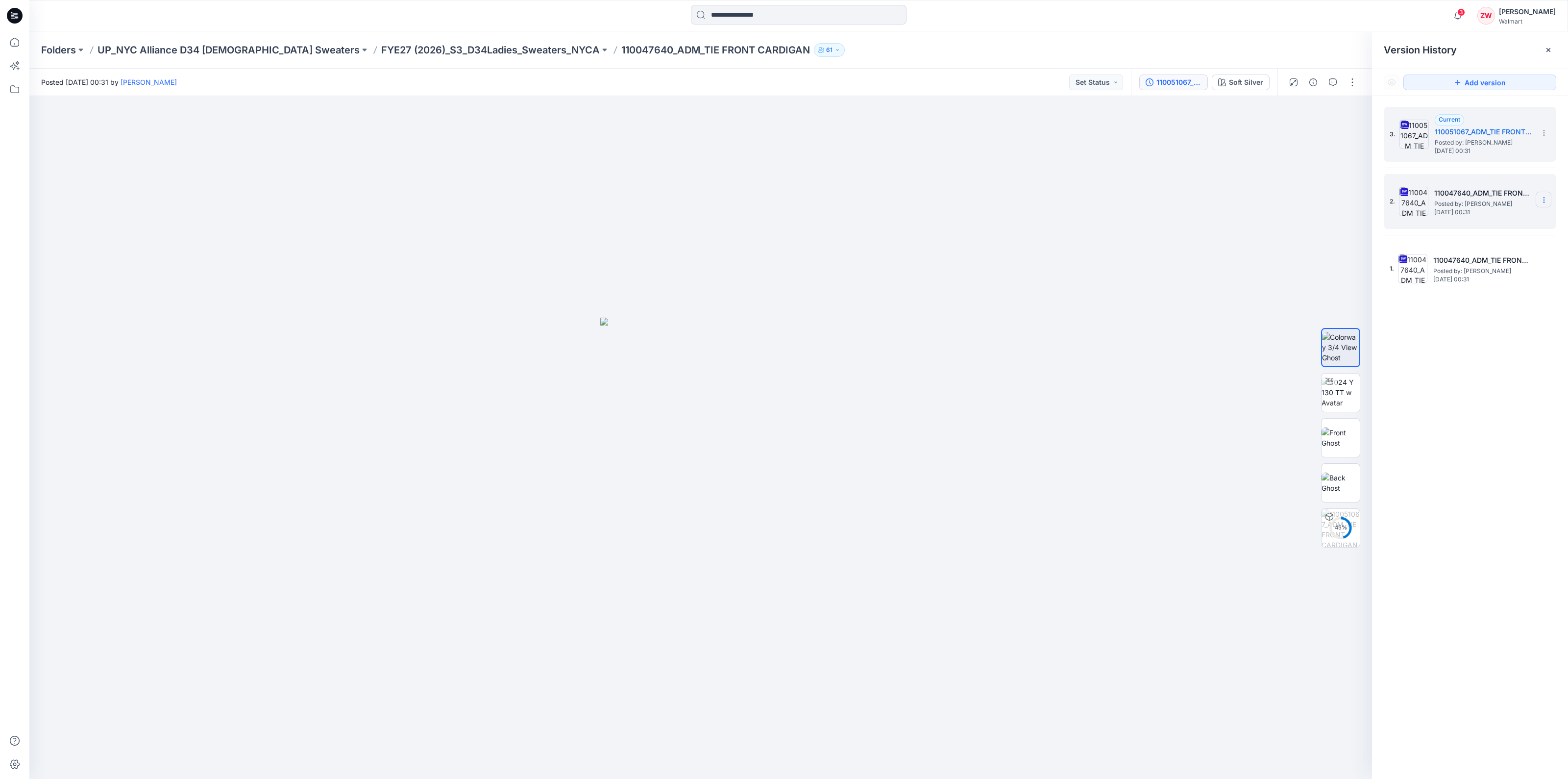
click at [1542, 200] on icon at bounding box center [1544, 200] width 8 height 8
click at [1485, 393] on div "3. Current 110051067_ADM_TIE FRONT CARDIGAN-9-22 Posted by: [PERSON_NAME] [DATE…" at bounding box center [1470, 445] width 196 height 697
click at [1471, 222] on div "2. 110047640_ADM_TIE FRONT CARDIGAN-9-19 Posted by: [PERSON_NAME] [DATE] 00:31" at bounding box center [1463, 201] width 147 height 47
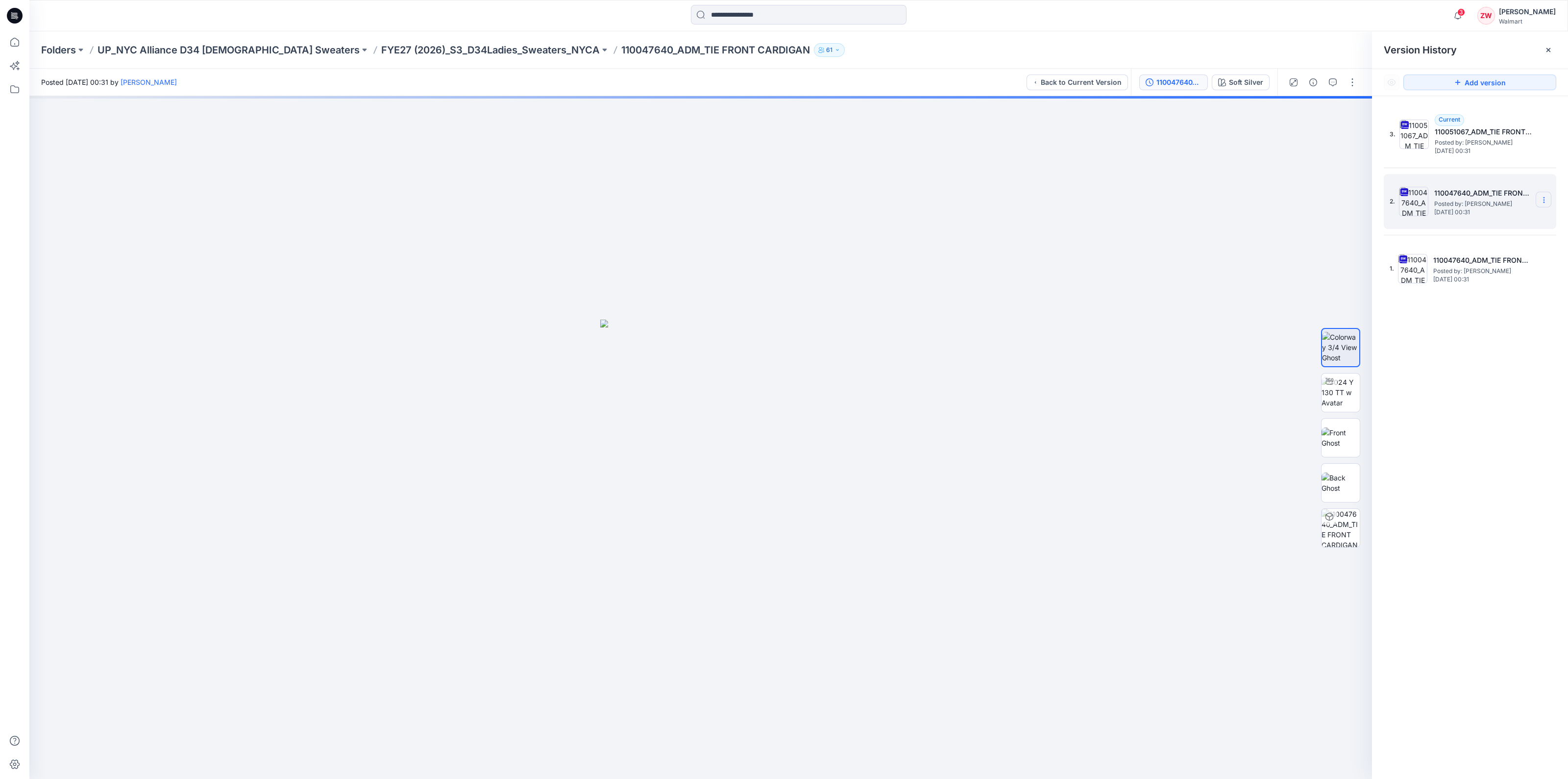
click at [1542, 202] on icon at bounding box center [1544, 200] width 8 height 8
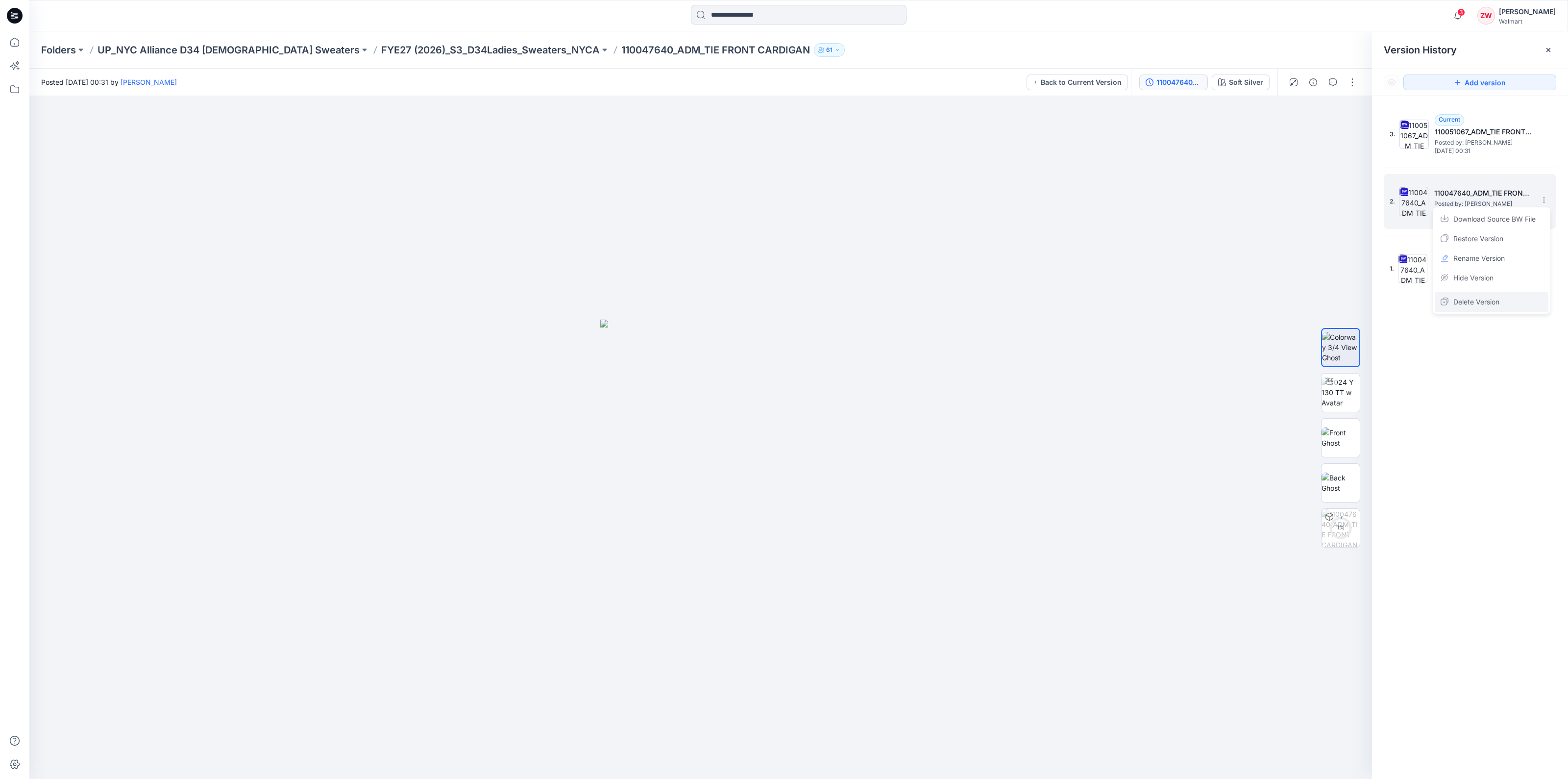
click at [1505, 300] on div "Delete Version" at bounding box center [1491, 302] width 114 height 19
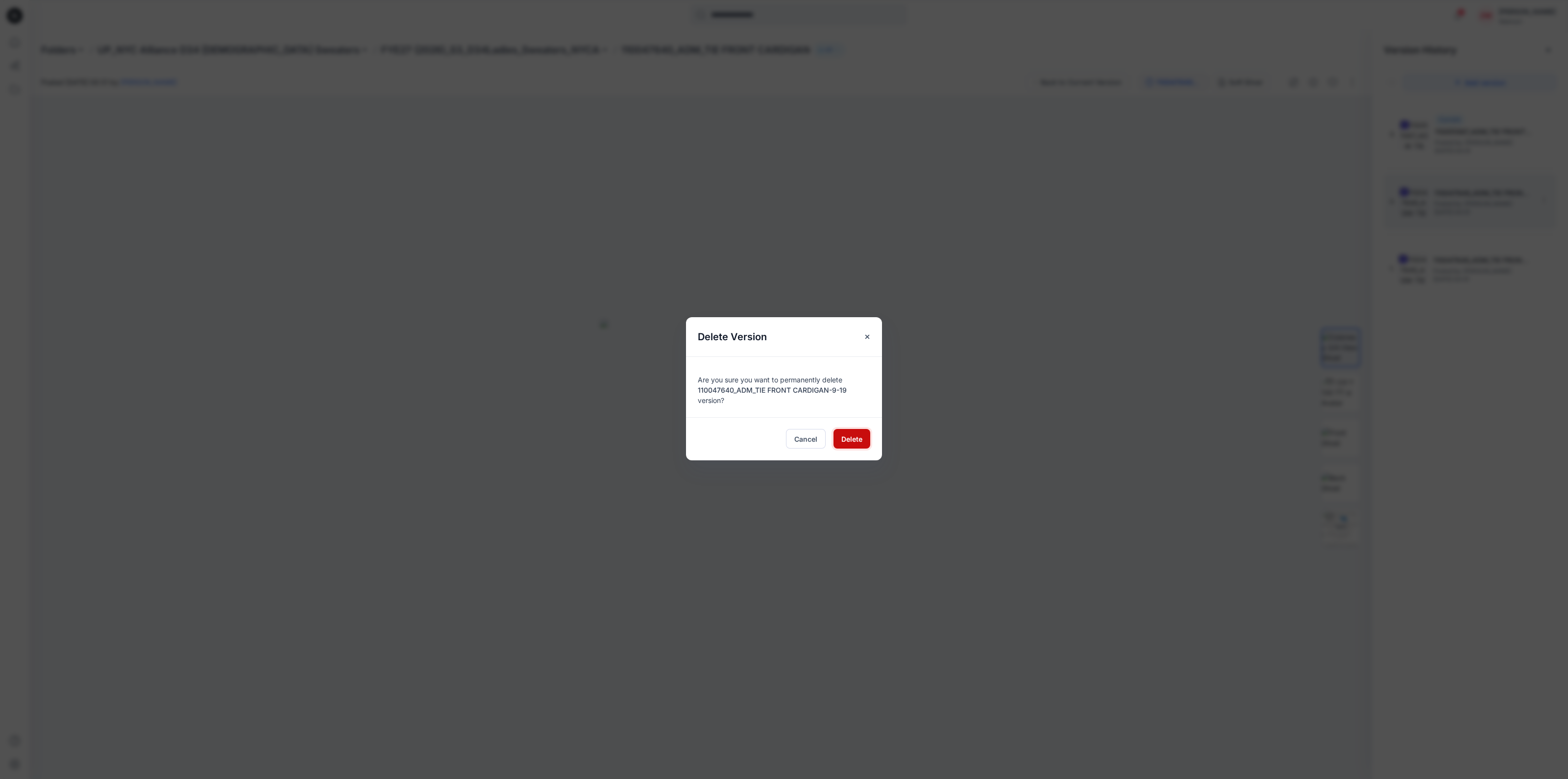
click at [845, 441] on span "Delete" at bounding box center [852, 439] width 21 height 10
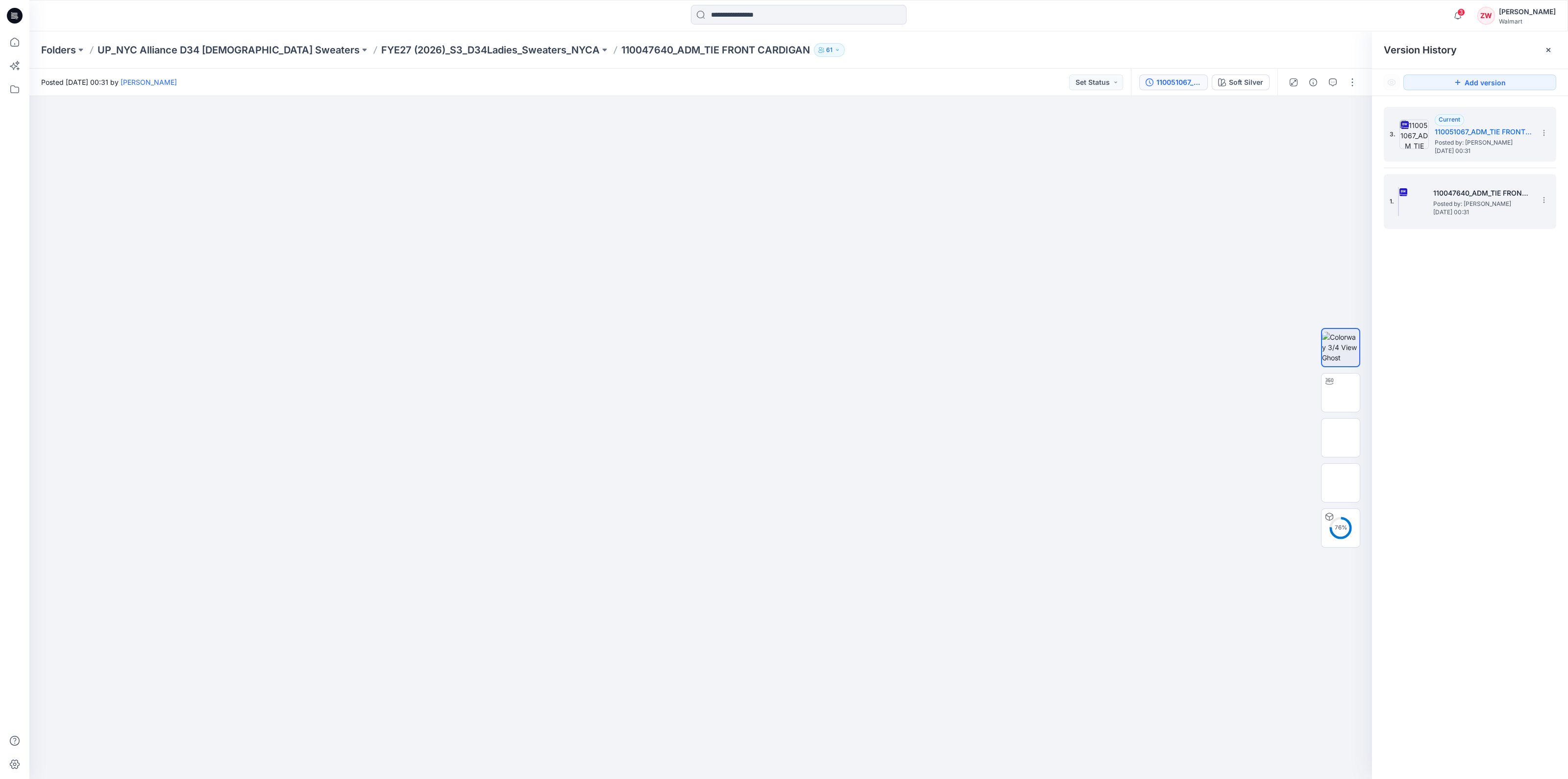
click at [1467, 215] on div "1. 110047640_ADM_TIE FRONT CARDIGAN Posted by: [PERSON_NAME] [DATE] 00:31" at bounding box center [1463, 201] width 147 height 47
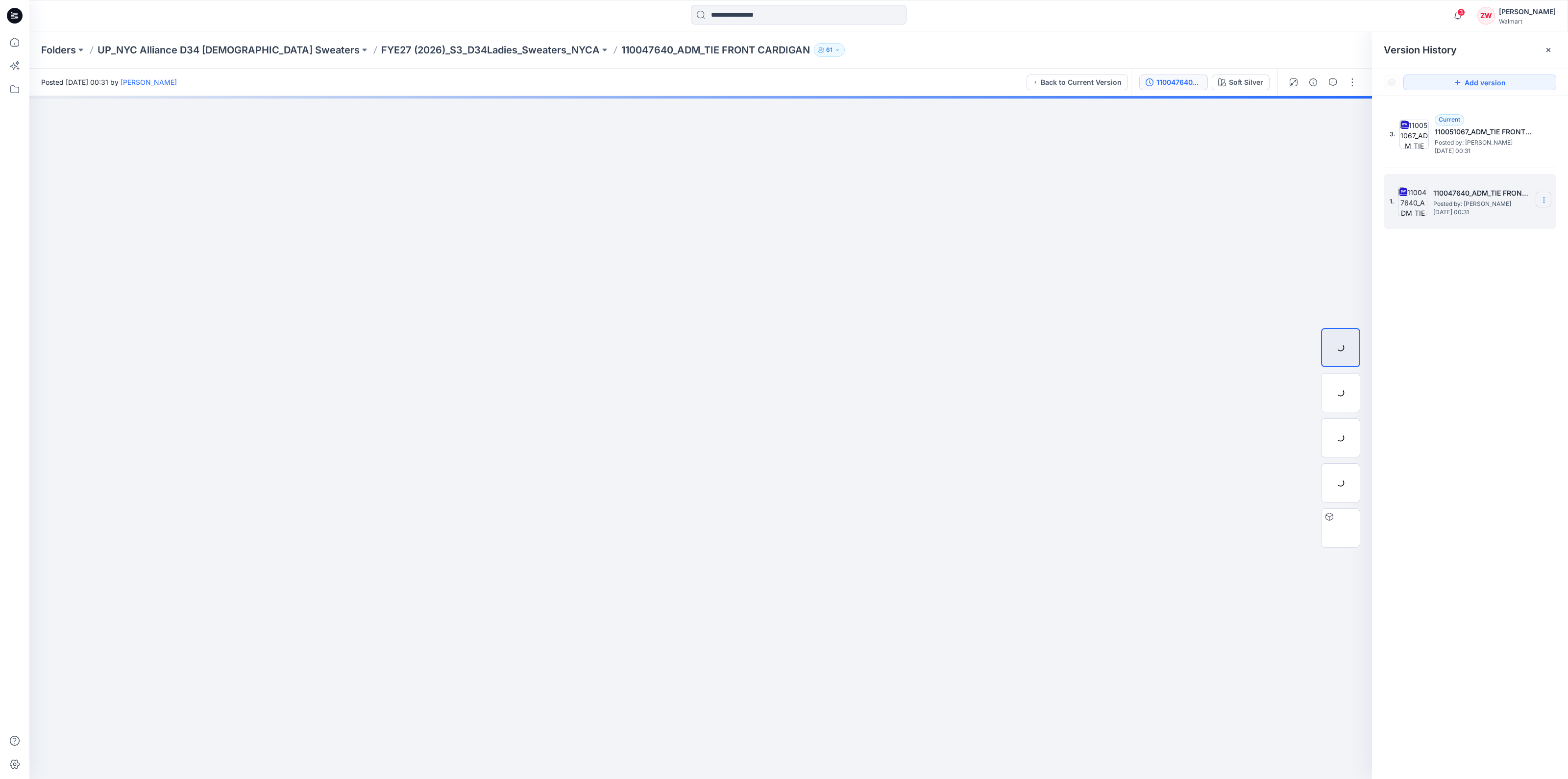
click at [1547, 201] on icon at bounding box center [1544, 200] width 8 height 8
click at [1500, 301] on div "Delete Version" at bounding box center [1491, 302] width 114 height 19
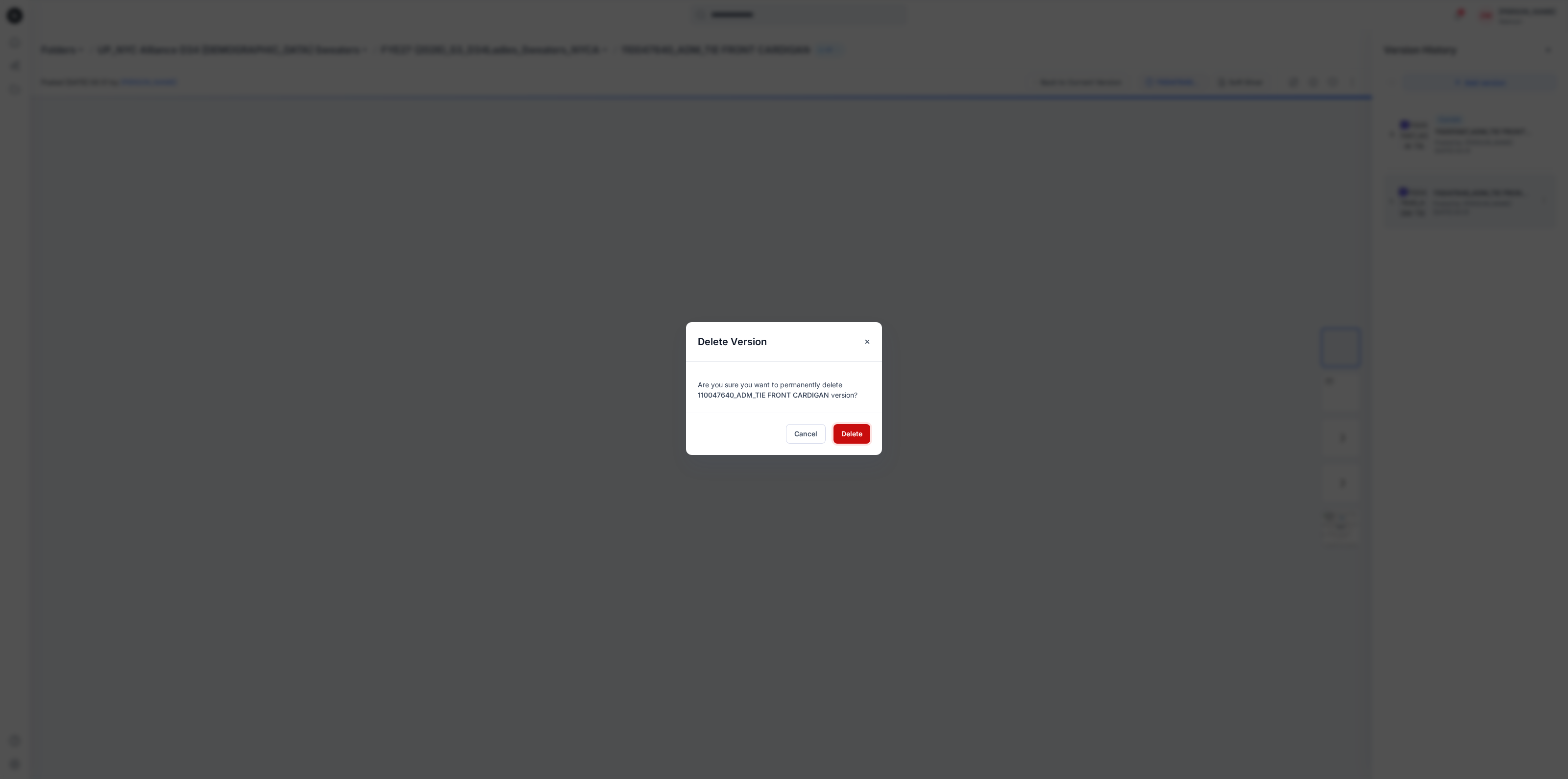
click at [847, 437] on span "Delete" at bounding box center [852, 434] width 21 height 10
